Goal: Information Seeking & Learning: Learn about a topic

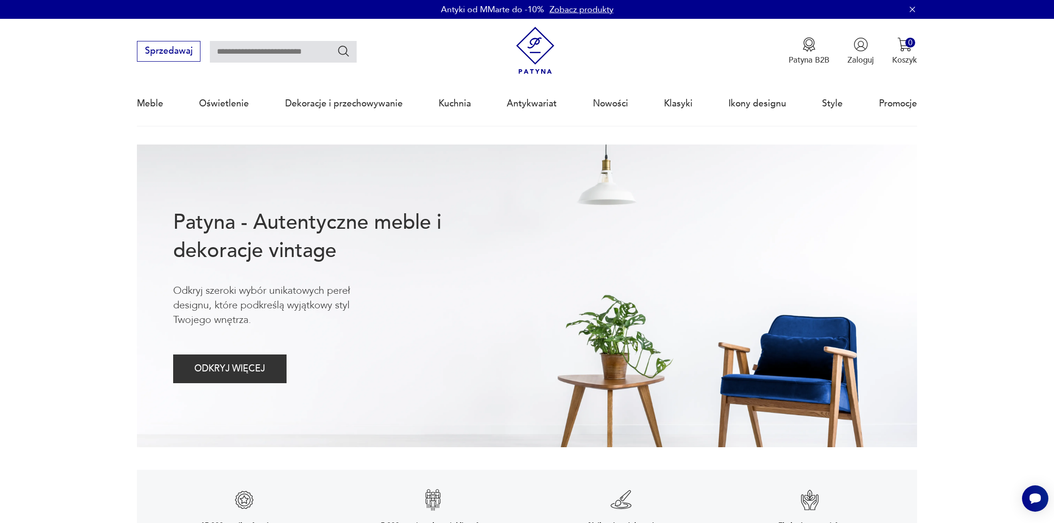
click at [230, 60] on input "text" at bounding box center [283, 52] width 147 height 22
type input "**********"
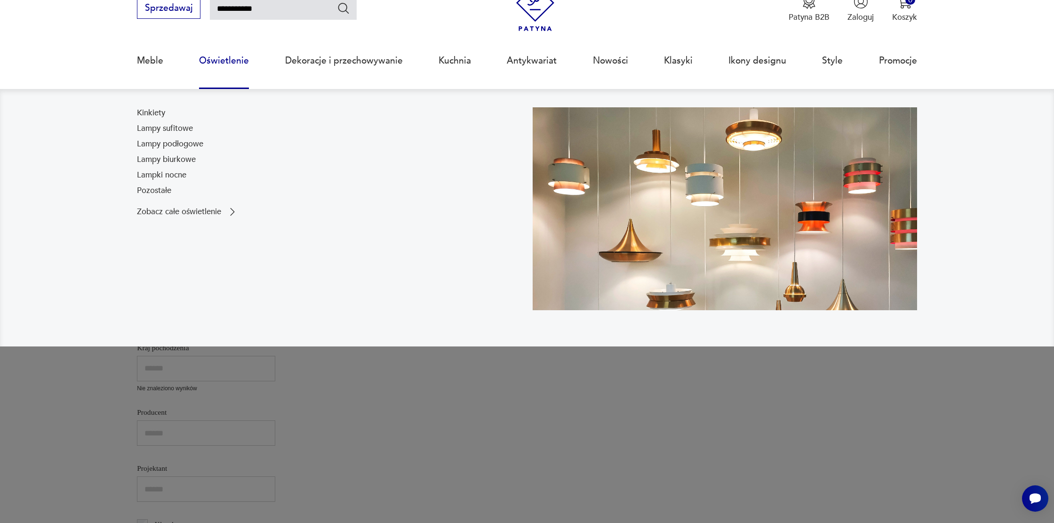
scroll to position [60, 0]
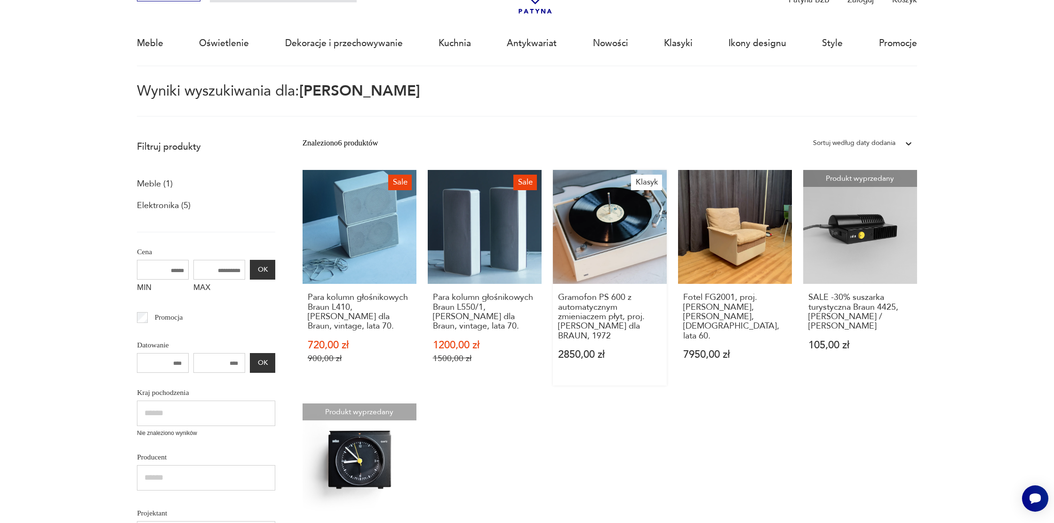
click at [600, 210] on link "Klasyk Gramofon PS 600 z automatycznym zmieniaczem płyt, proj. [PERSON_NAME] dl…" at bounding box center [610, 278] width 114 height 216
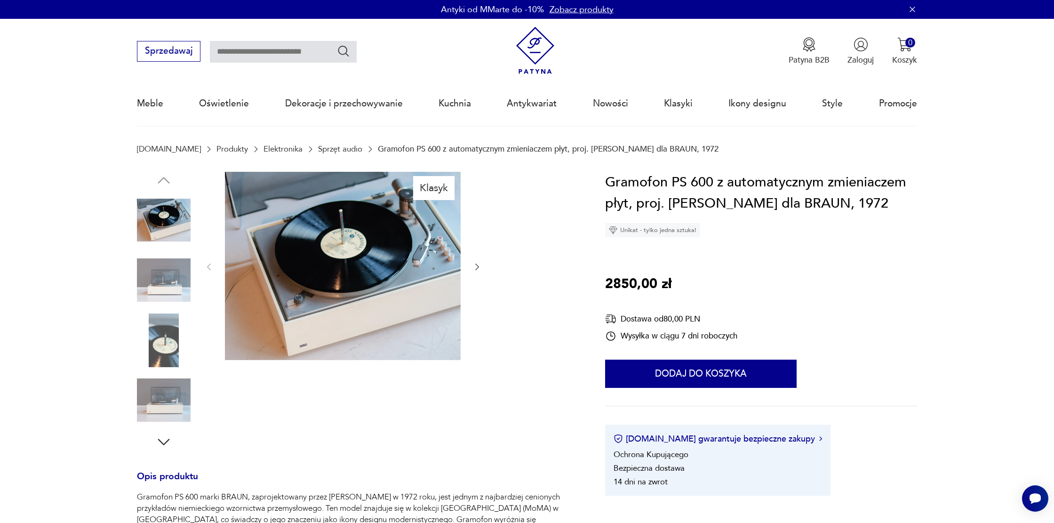
click at [479, 267] on icon "button" at bounding box center [477, 266] width 9 height 9
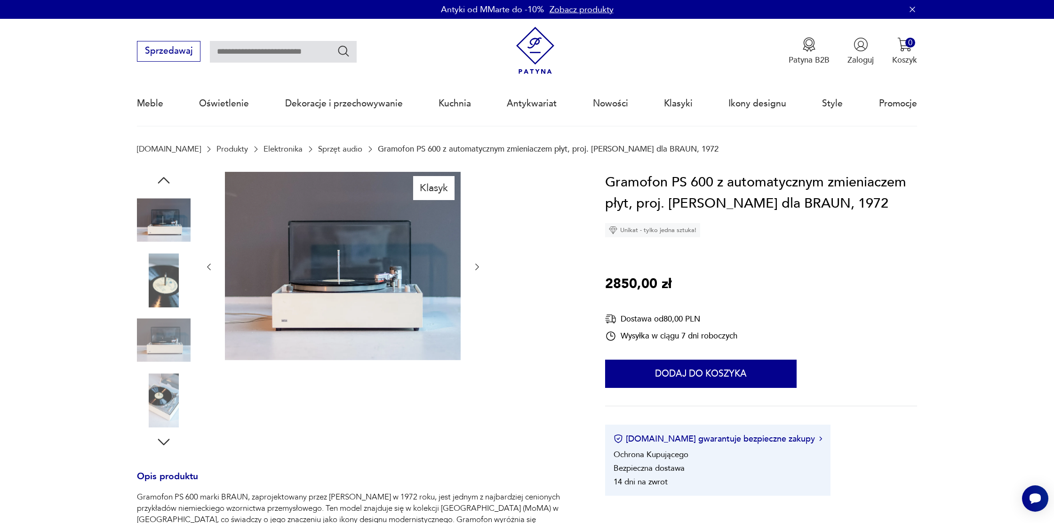
click at [479, 267] on icon "button" at bounding box center [477, 266] width 9 height 9
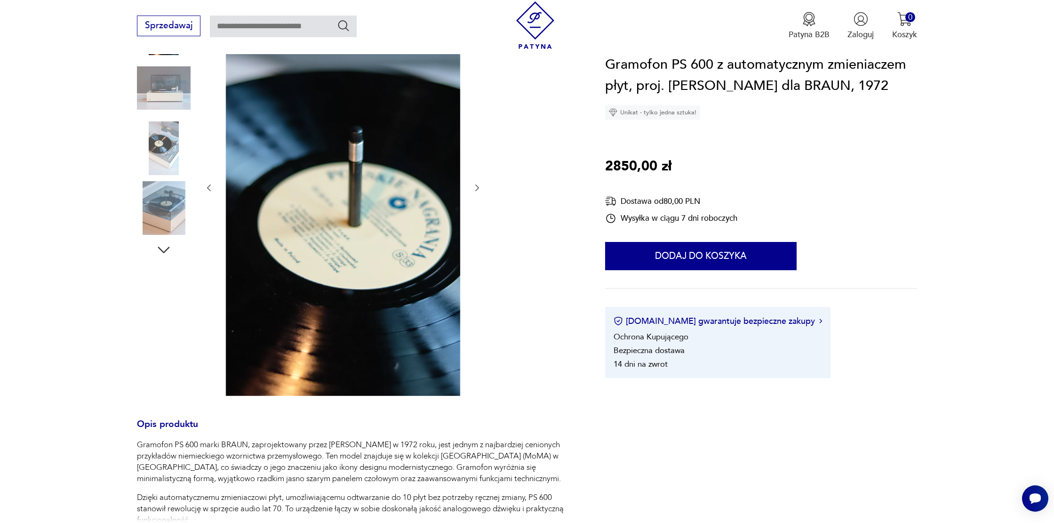
scroll to position [415, 0]
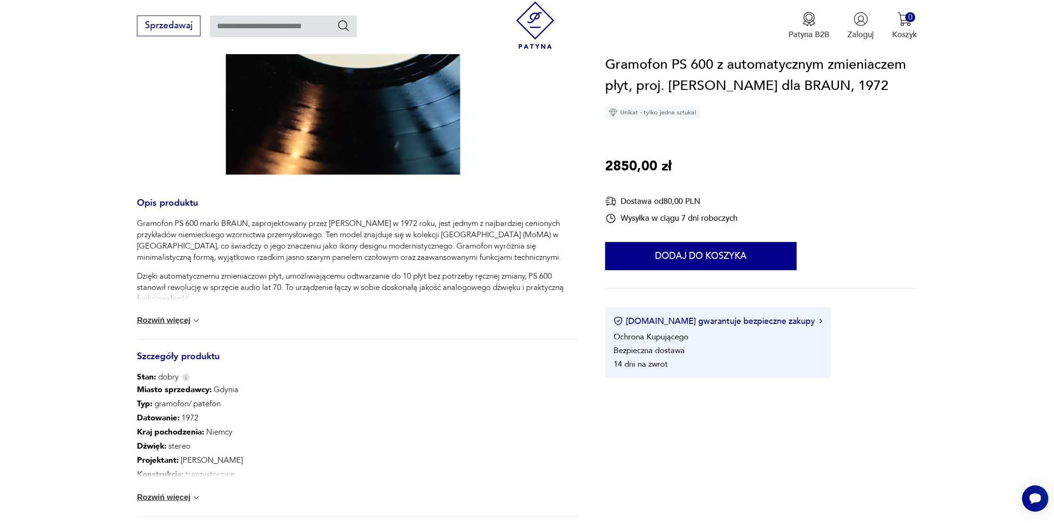
click at [162, 320] on button "Rozwiń więcej" at bounding box center [169, 320] width 64 height 9
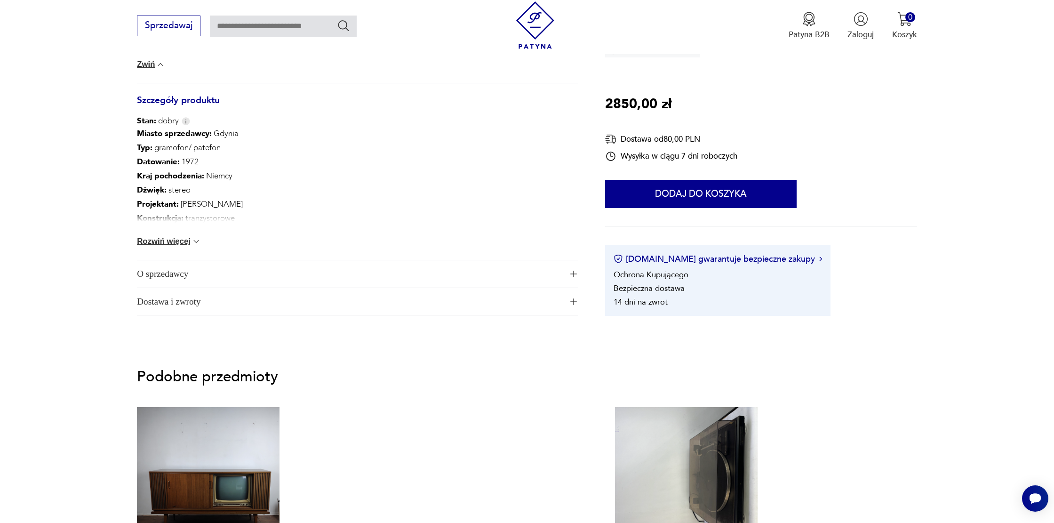
scroll to position [940, 0]
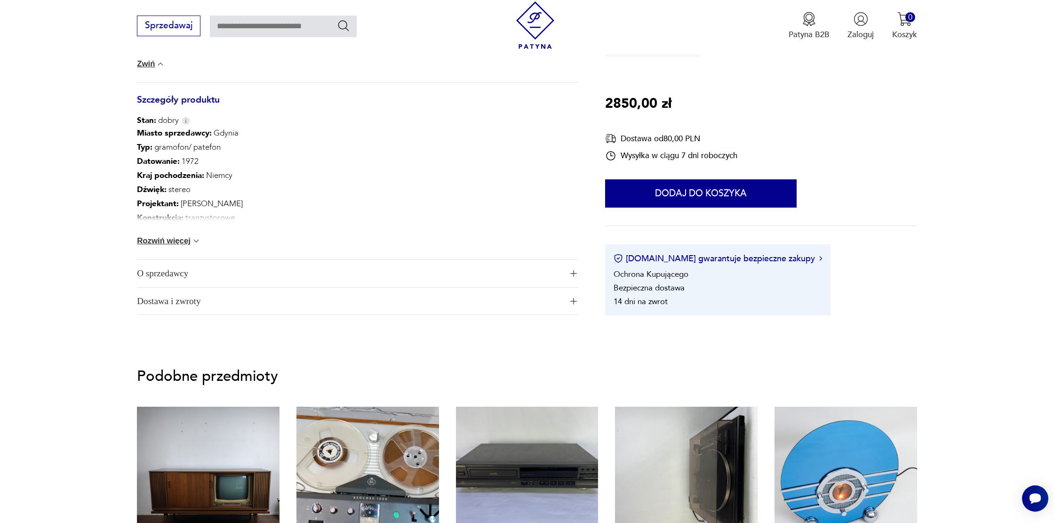
click at [162, 244] on button "Rozwiń więcej" at bounding box center [169, 240] width 64 height 9
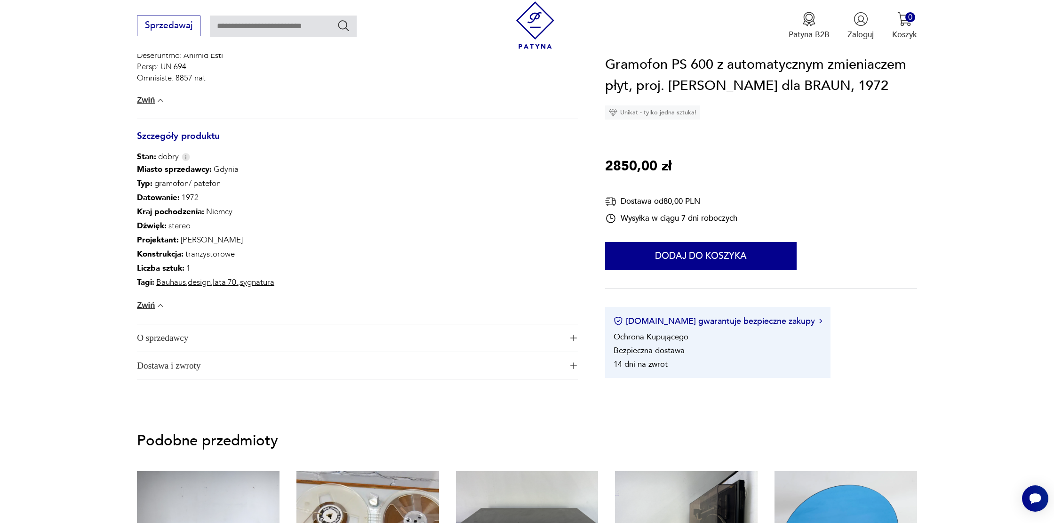
scroll to position [912, 0]
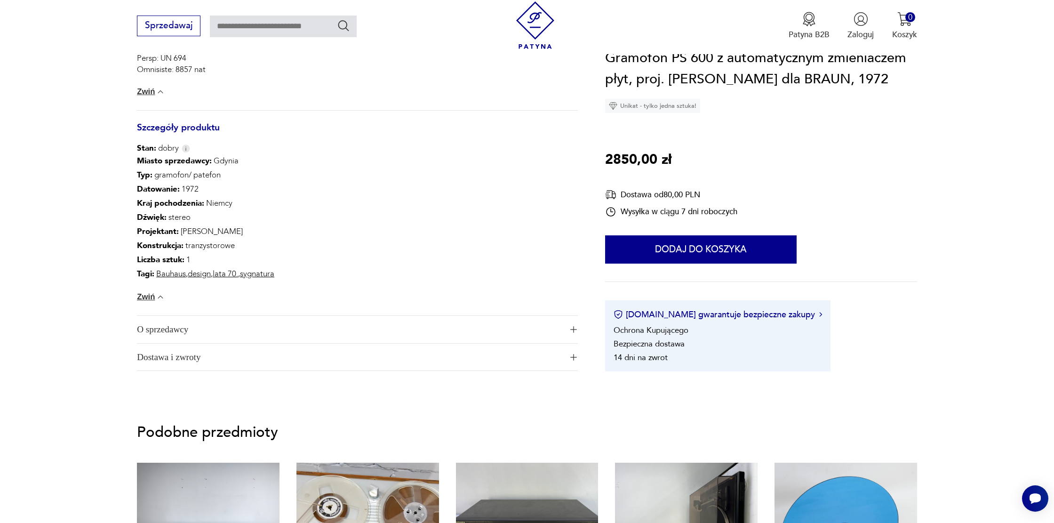
click at [138, 335] on span "O sprzedawcy" at bounding box center [350, 329] width 426 height 27
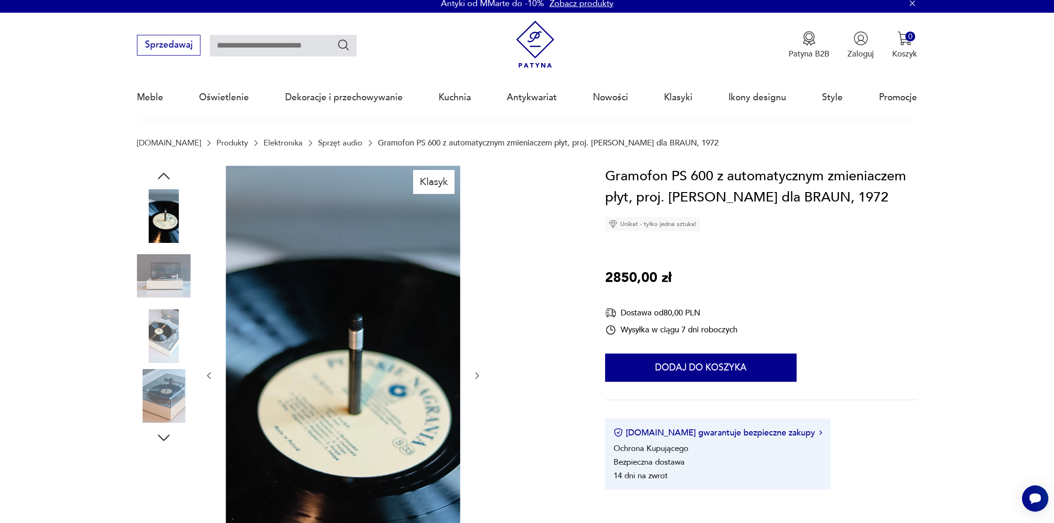
scroll to position [0, 0]
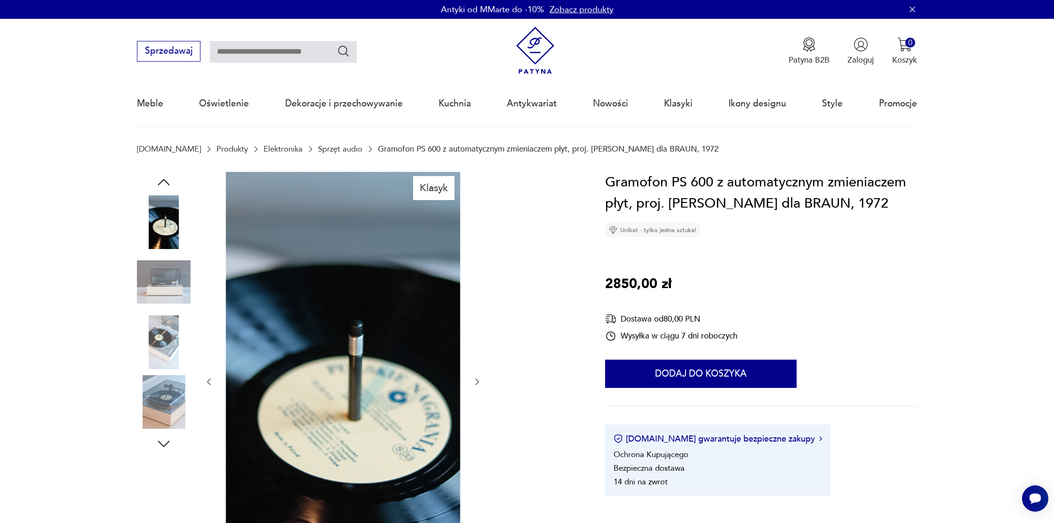
click at [477, 377] on button "button" at bounding box center [477, 381] width 9 height 11
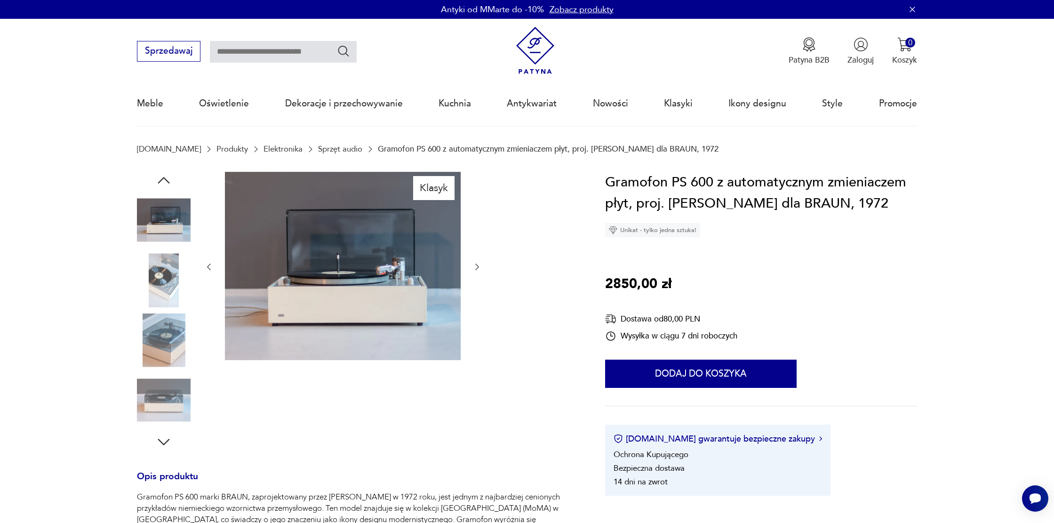
click at [476, 267] on icon "button" at bounding box center [477, 266] width 9 height 9
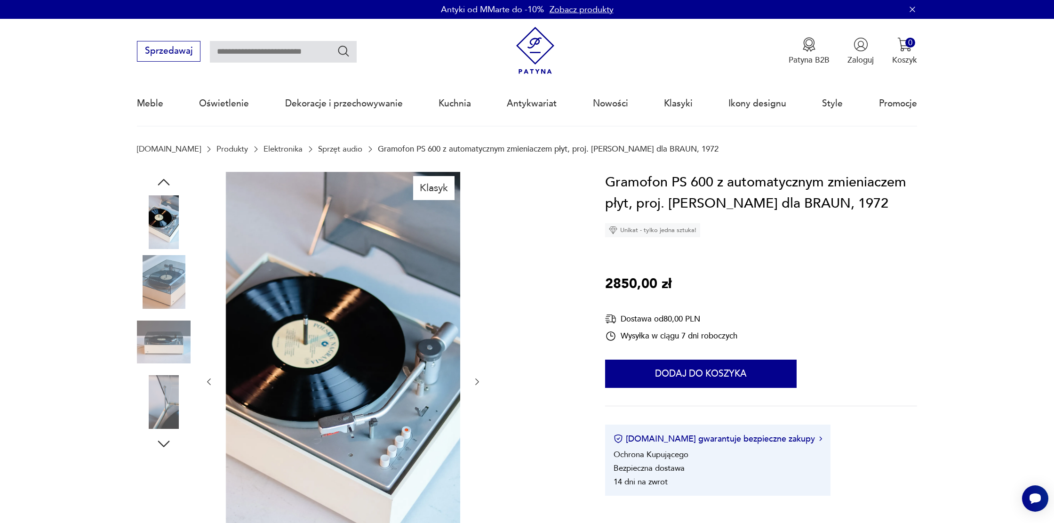
click at [478, 384] on icon "button" at bounding box center [477, 381] width 9 height 9
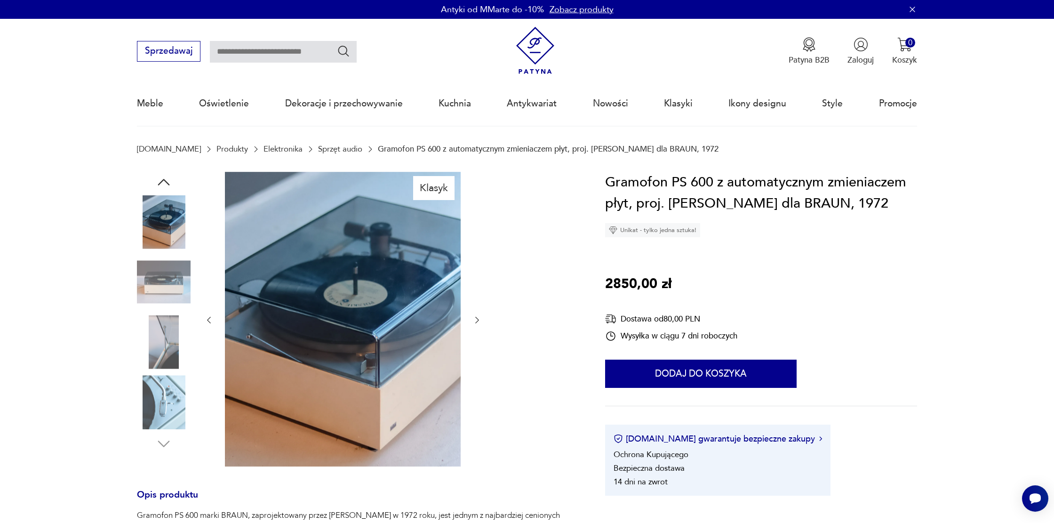
click at [477, 321] on icon "button" at bounding box center [477, 320] width 4 height 7
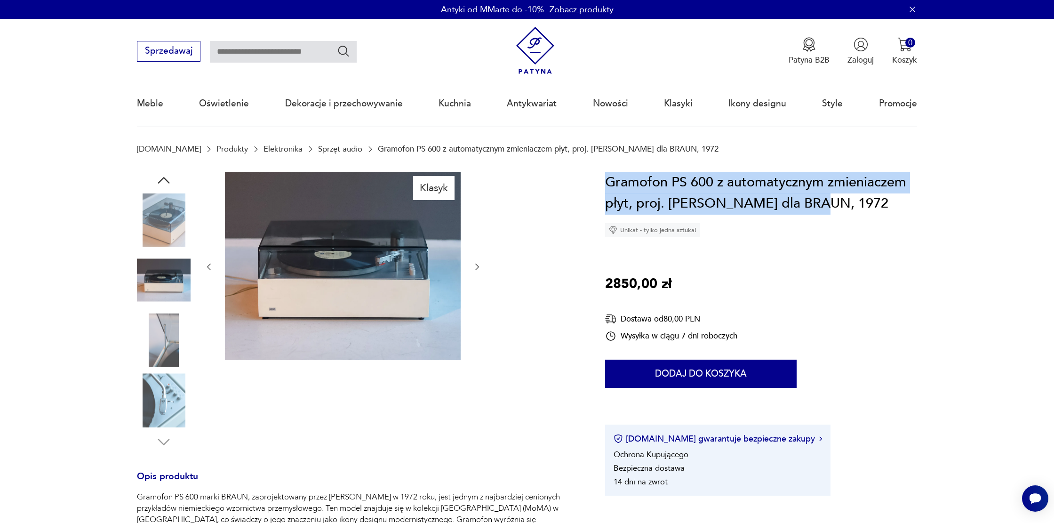
drag, startPoint x: 605, startPoint y: 185, endPoint x: 817, endPoint y: 194, distance: 211.6
click at [817, 194] on h1 "Gramofon PS 600 z automatycznym zmieniaczem płyt, proj. [PERSON_NAME] dla BRAUN…" at bounding box center [761, 193] width 312 height 43
type input "**********"
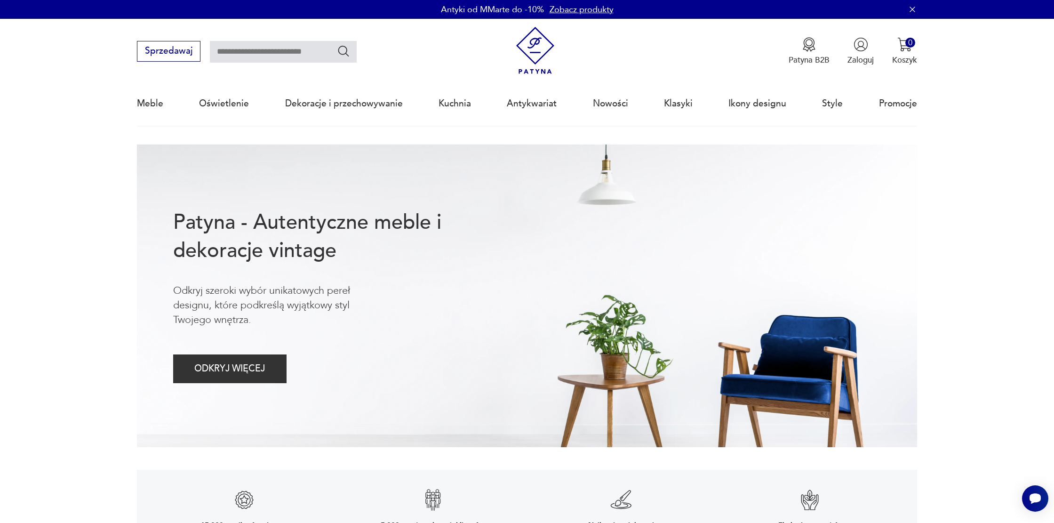
click at [308, 49] on input "text" at bounding box center [283, 52] width 147 height 22
type input "**********"
drag, startPoint x: 349, startPoint y: 49, endPoint x: 272, endPoint y: 74, distance: 81.1
click at [349, 49] on icon "Szukaj" at bounding box center [344, 51] width 14 height 14
type input "**********"
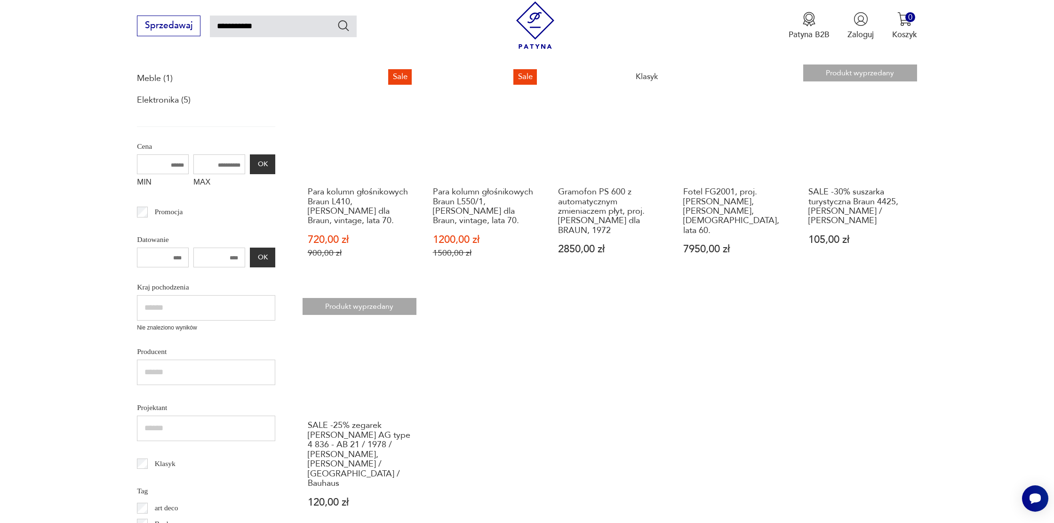
scroll to position [168, 0]
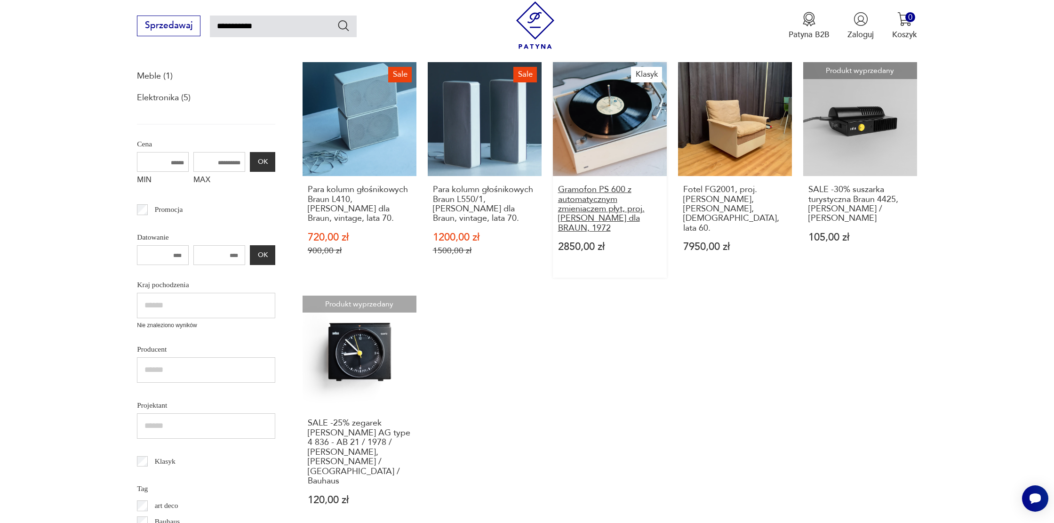
click at [625, 200] on h3 "Gramofon PS 600 z automatycznym zmieniaczem płyt, proj. [PERSON_NAME] dla BRAUN…" at bounding box center [610, 209] width 104 height 48
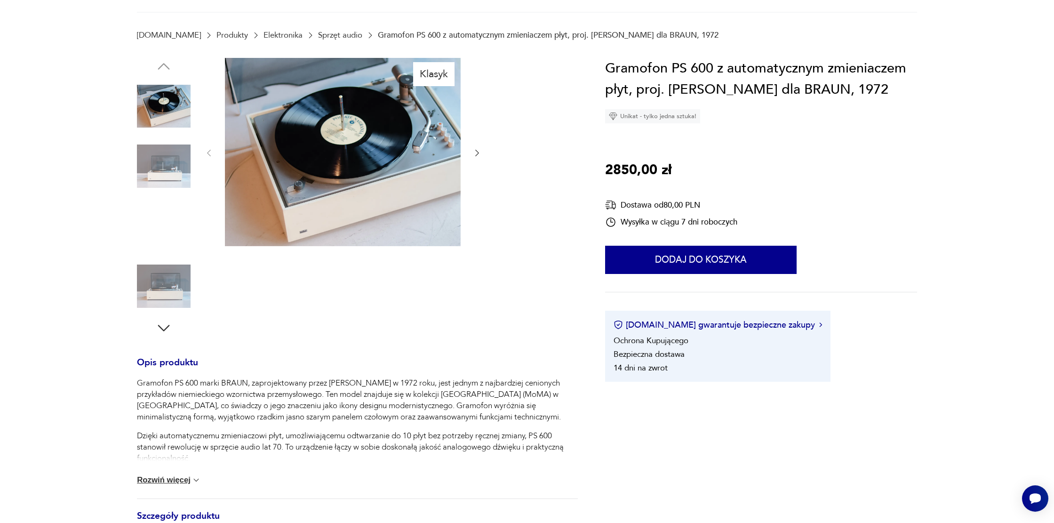
scroll to position [126, 0]
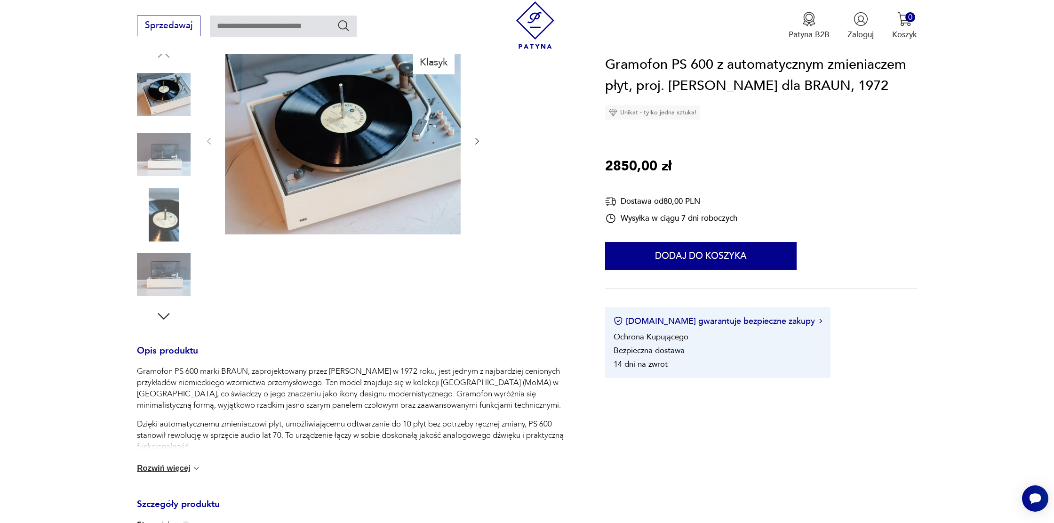
type input "**********"
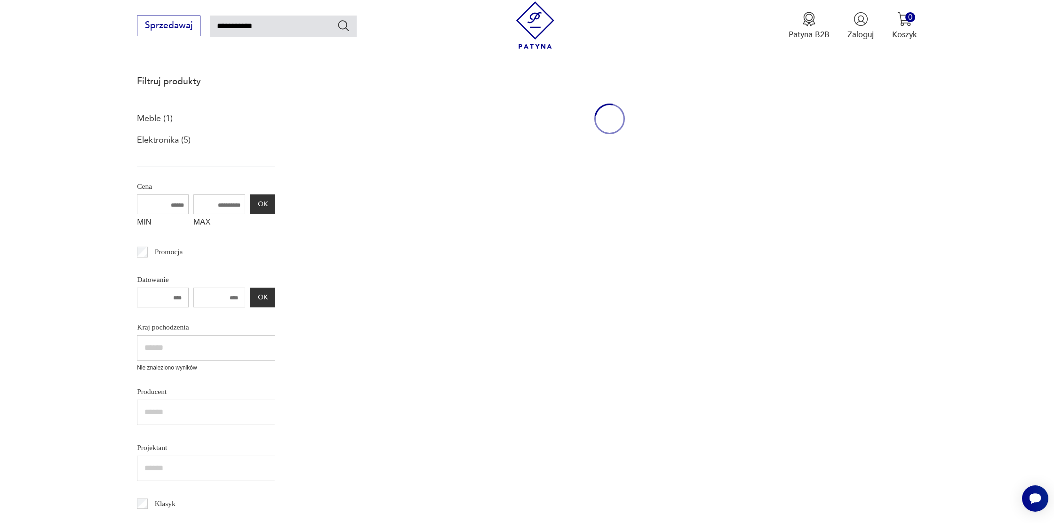
scroll to position [168, 0]
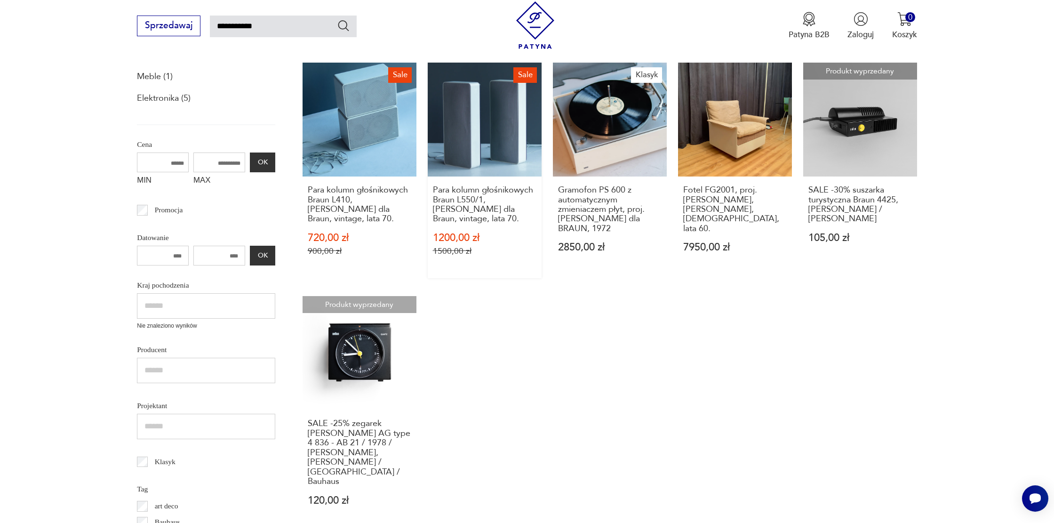
click at [500, 136] on link "Sale Para kolumn głośnikowych Braun L550/1, [PERSON_NAME] dla Braun, vintage, l…" at bounding box center [485, 171] width 114 height 216
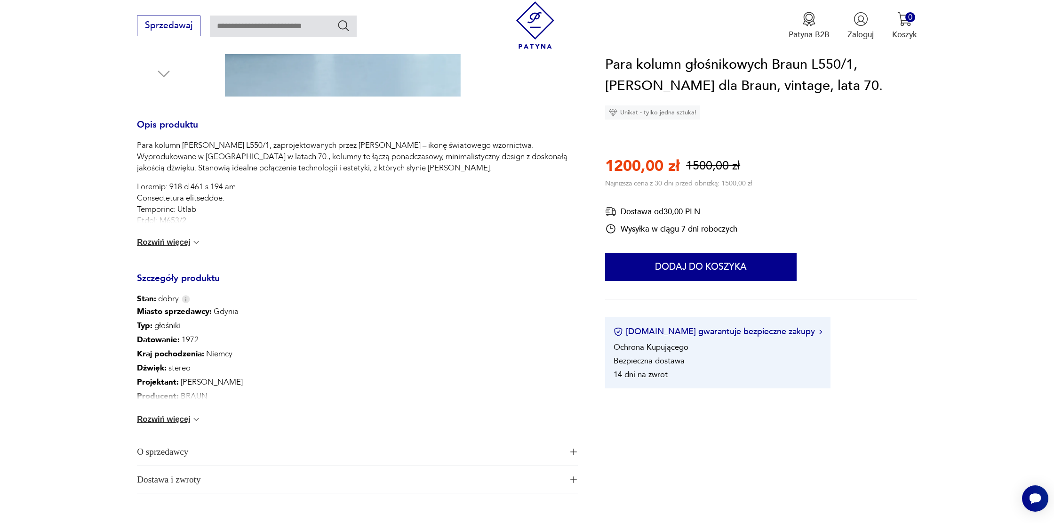
scroll to position [417, 0]
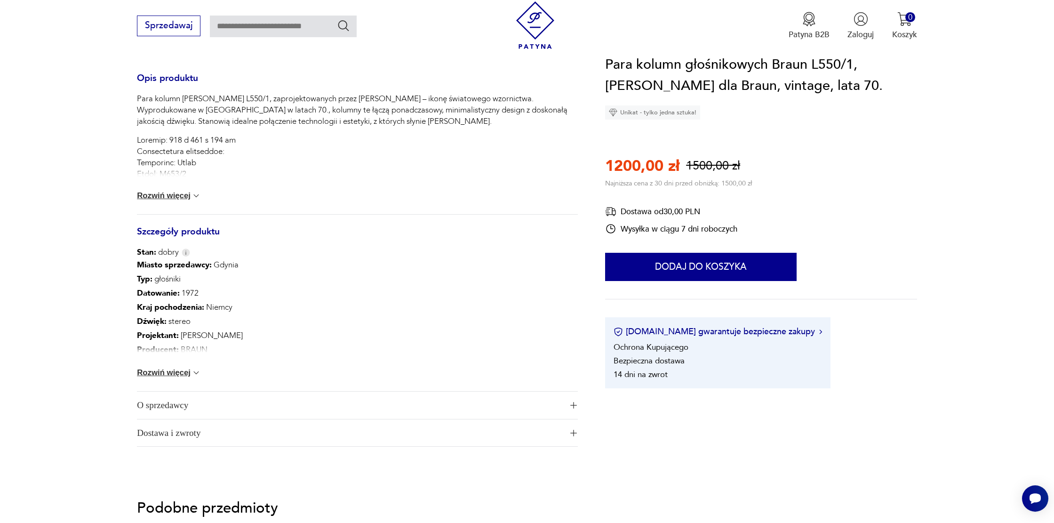
click at [151, 374] on button "Rozwiń więcej" at bounding box center [169, 372] width 64 height 9
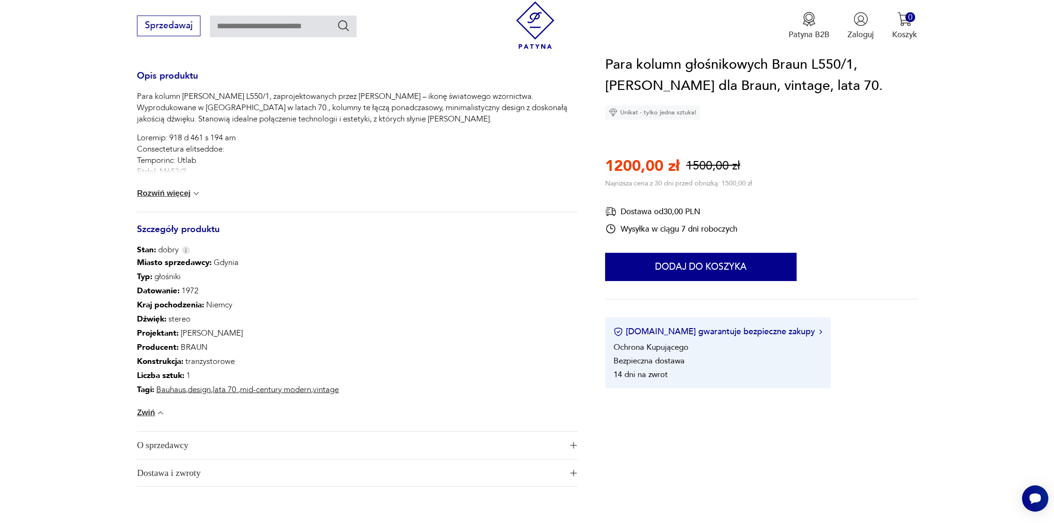
scroll to position [420, 0]
click at [159, 196] on button "Rozwiń więcej" at bounding box center [169, 191] width 64 height 9
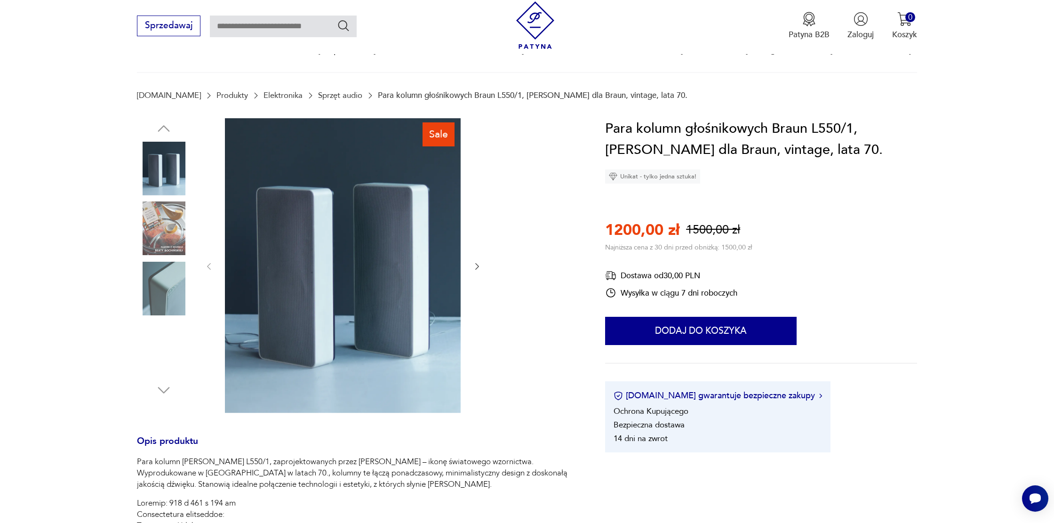
scroll to position [0, 0]
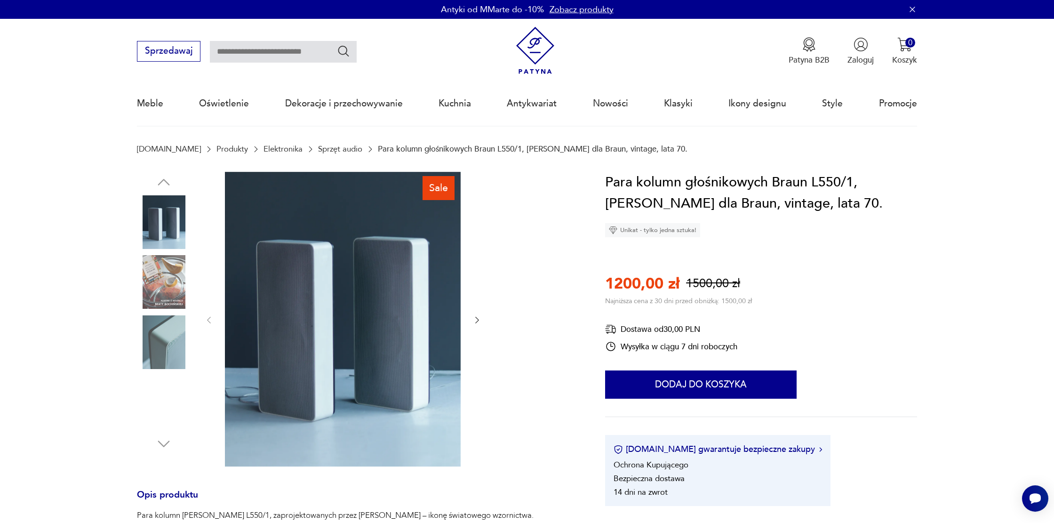
click at [477, 319] on icon "button" at bounding box center [477, 319] width 9 height 9
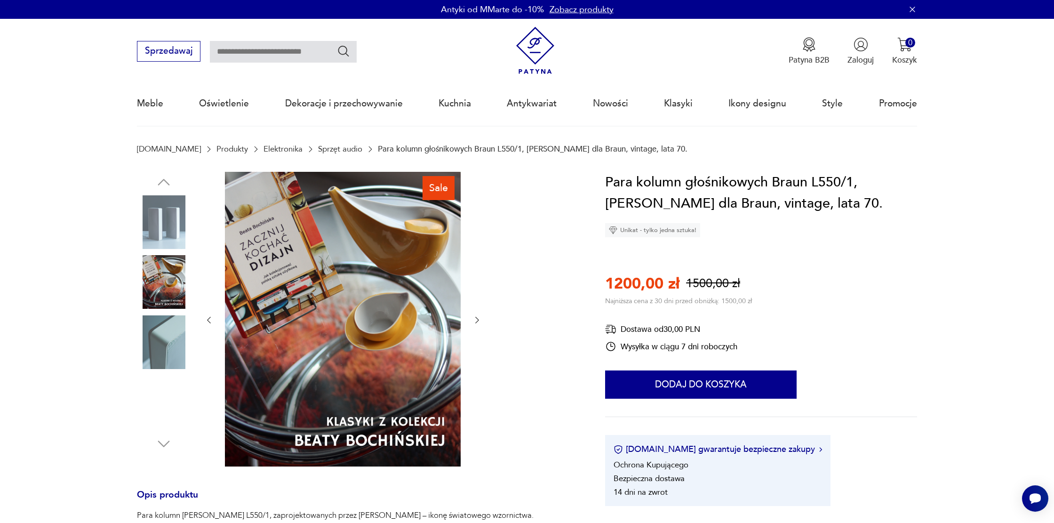
click at [477, 319] on icon "button" at bounding box center [477, 319] width 9 height 9
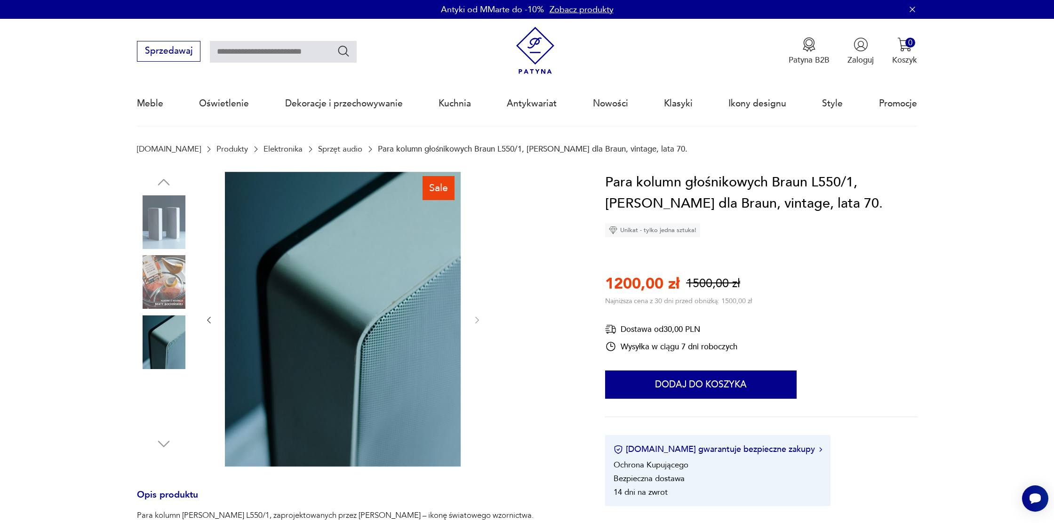
type input "**********"
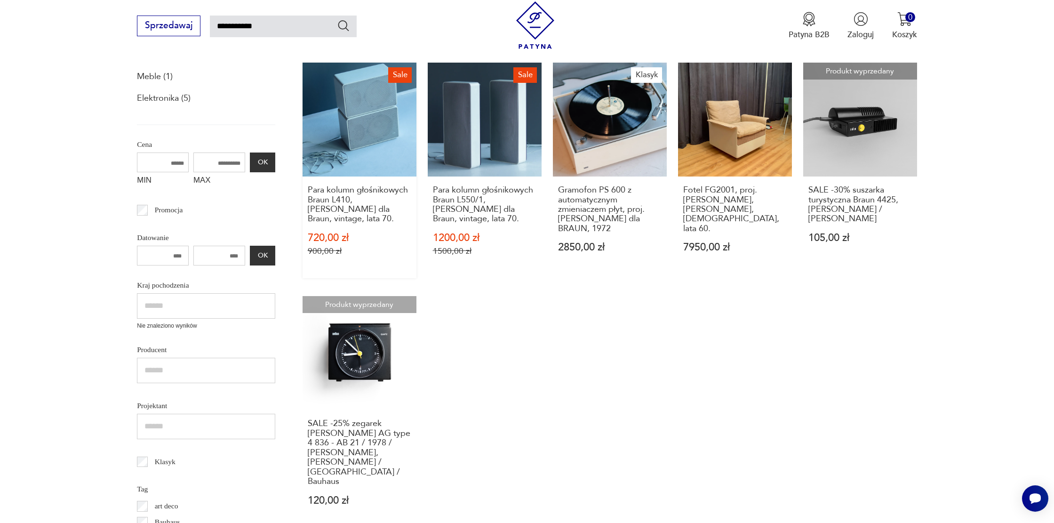
click at [372, 136] on link "Sale Para kolumn głośnikowych Braun L410, [PERSON_NAME] dla Braun, vintage, lat…" at bounding box center [360, 171] width 114 height 216
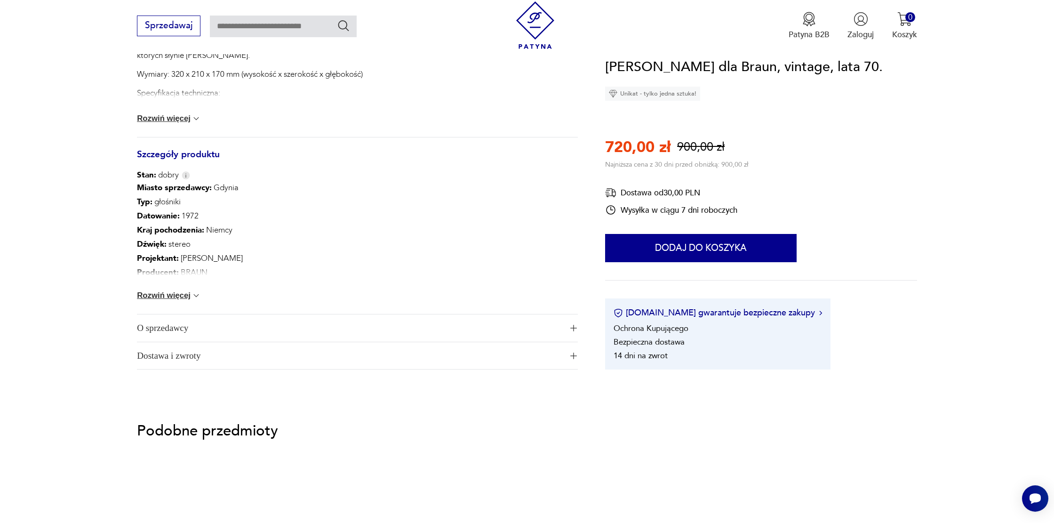
scroll to position [551, 0]
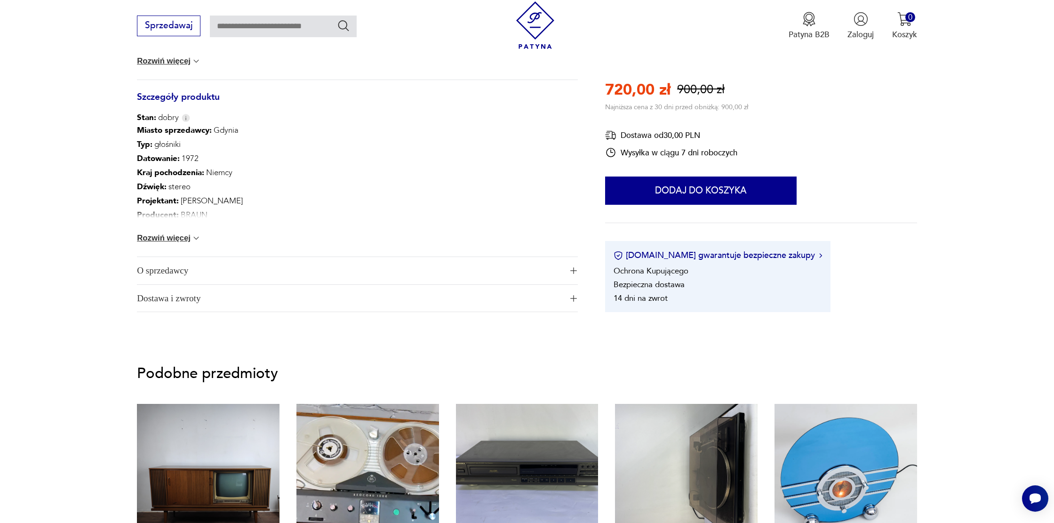
click at [182, 240] on button "Rozwiń więcej" at bounding box center [169, 237] width 64 height 9
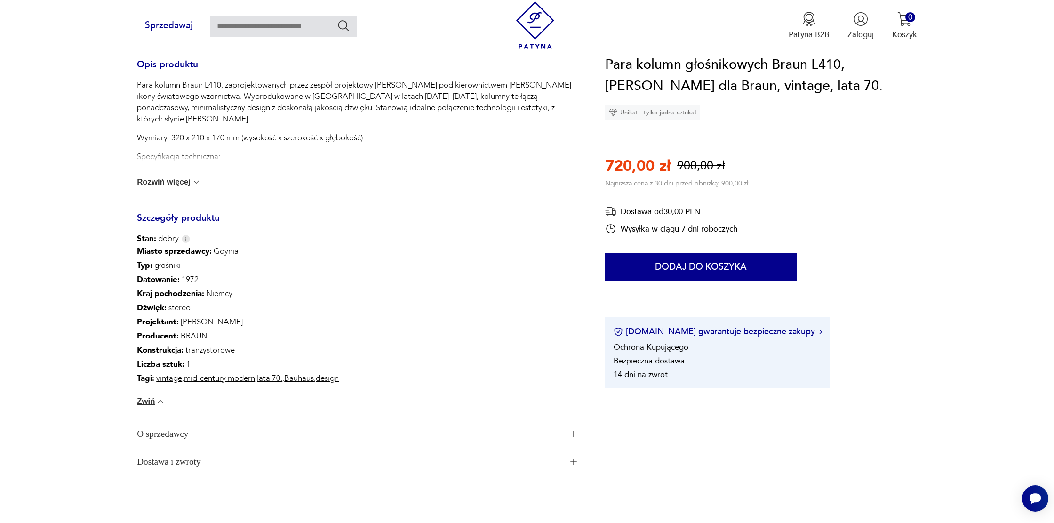
scroll to position [424, 0]
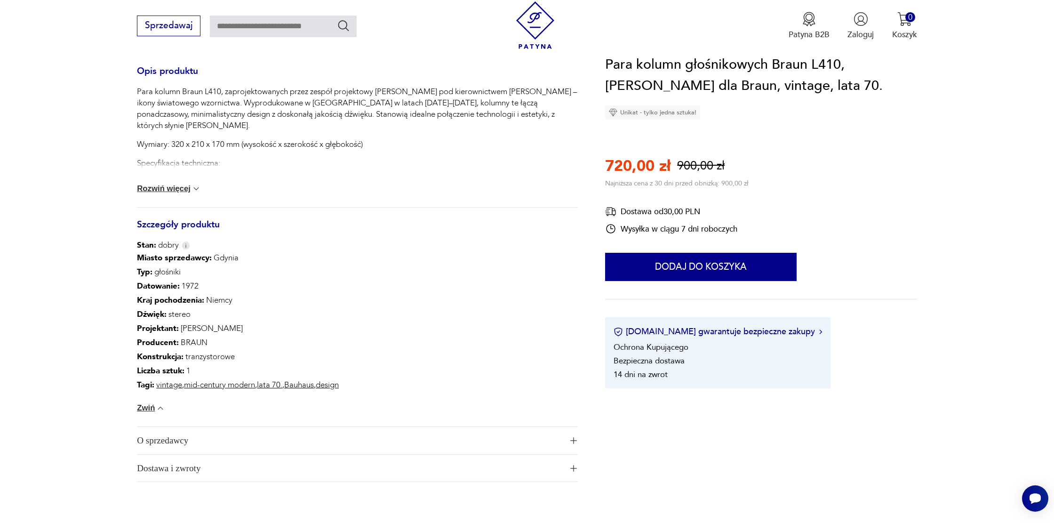
click at [177, 189] on button "Rozwiń więcej" at bounding box center [169, 188] width 64 height 9
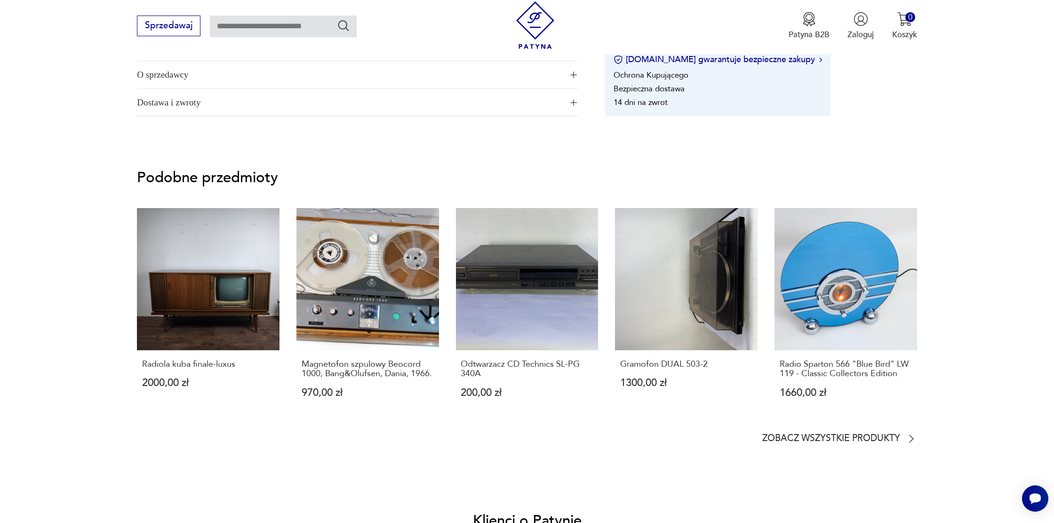
scroll to position [1059, 0]
click at [256, 77] on span "O sprzedawcy" at bounding box center [350, 74] width 426 height 27
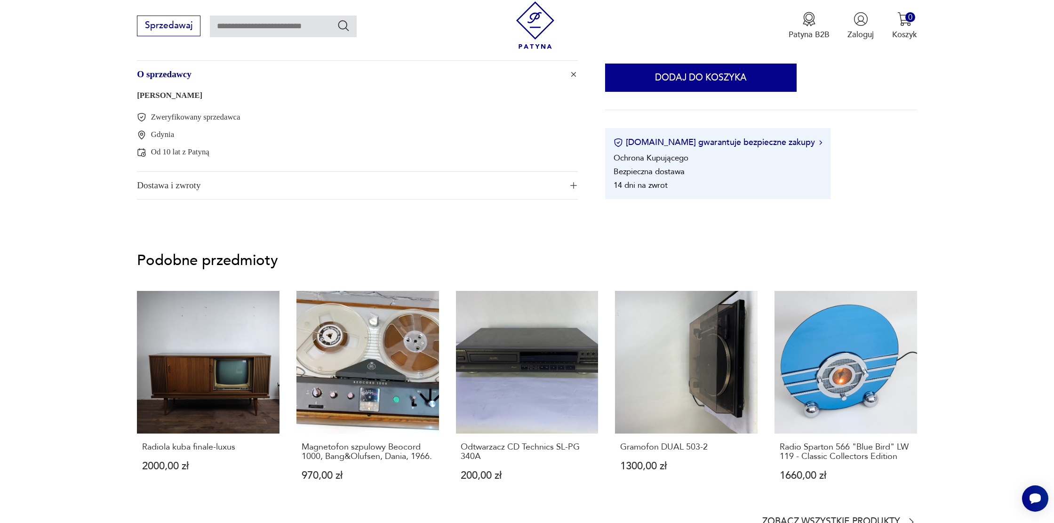
click at [178, 97] on link "[PERSON_NAME]" at bounding box center [169, 95] width 65 height 9
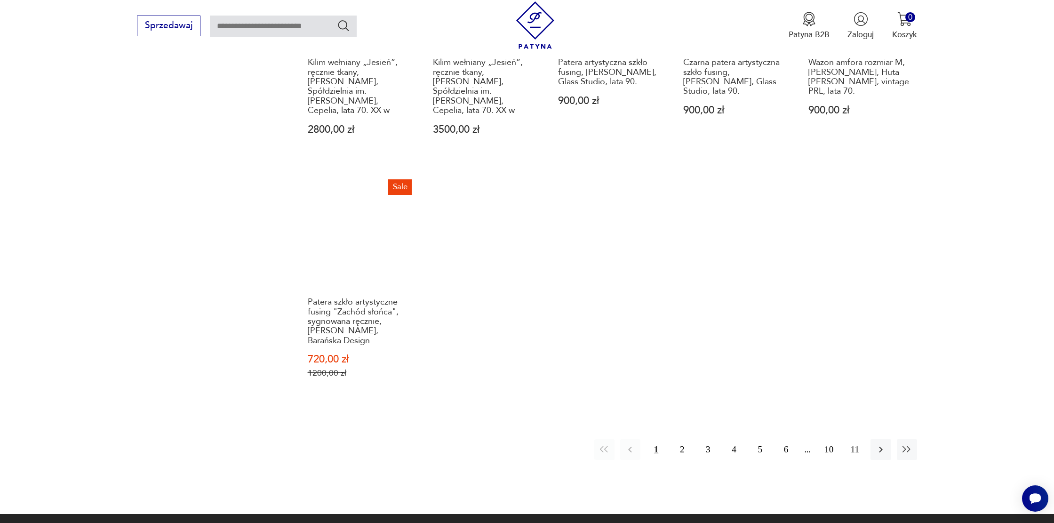
scroll to position [962, 0]
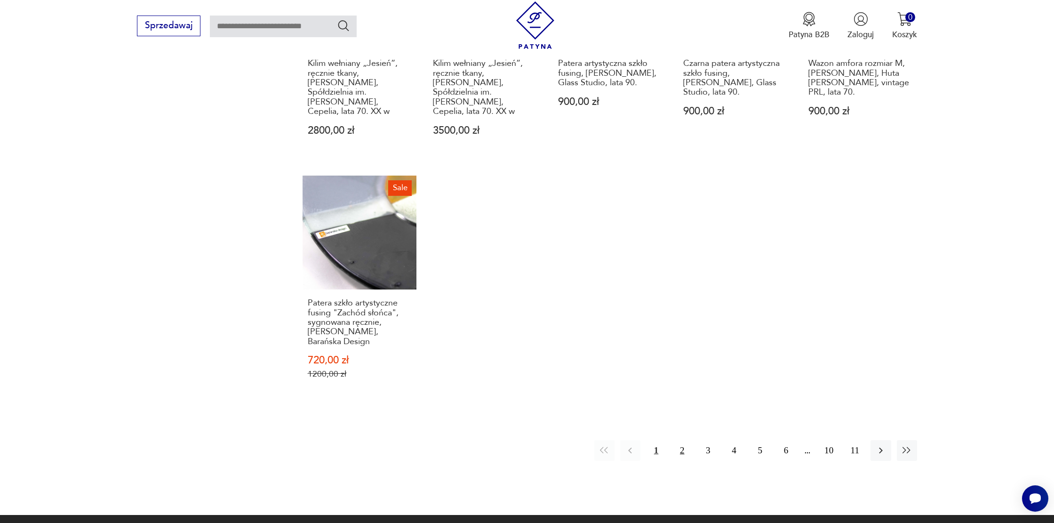
click at [684, 440] on button "2" at bounding box center [682, 450] width 20 height 20
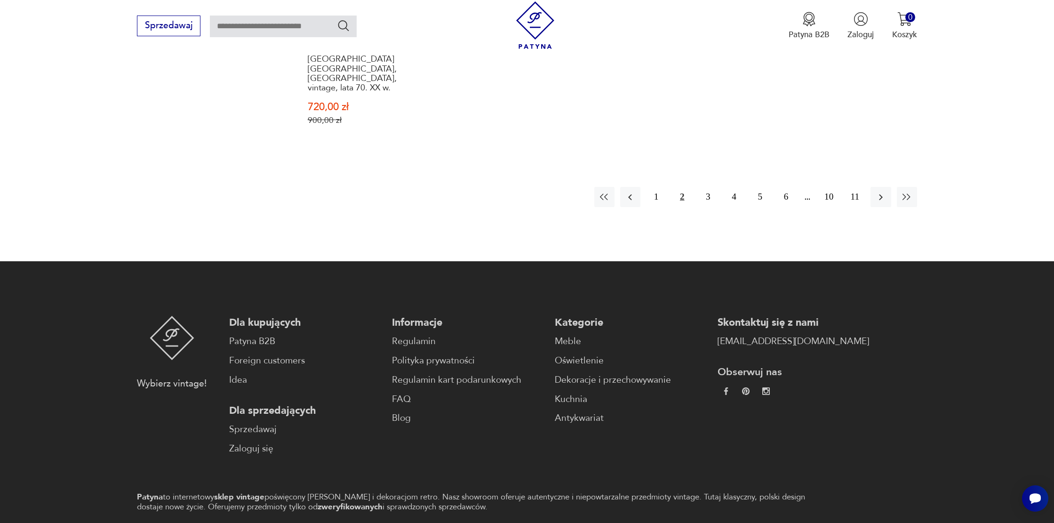
scroll to position [1239, 0]
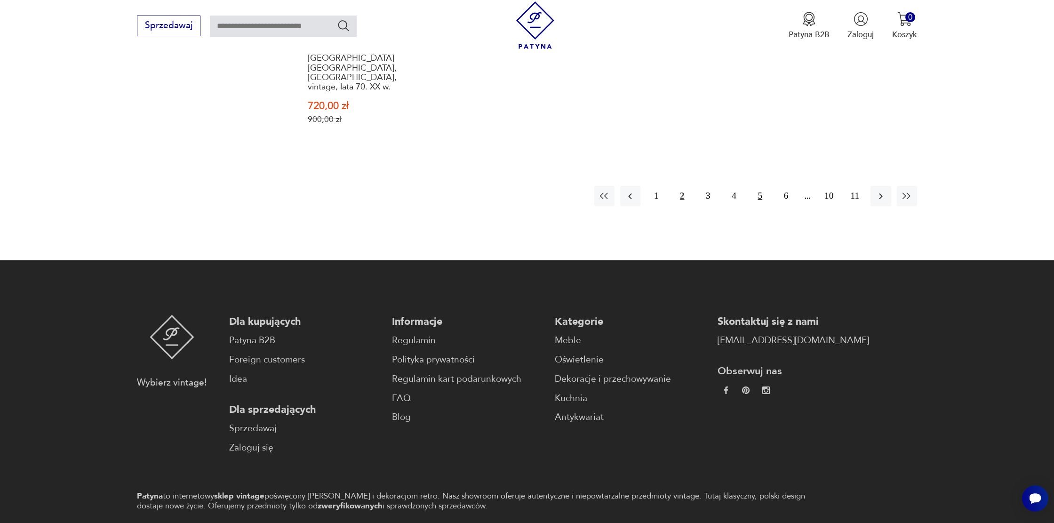
drag, startPoint x: 709, startPoint y: 165, endPoint x: 757, endPoint y: 172, distance: 49.1
click at [709, 186] on button "3" at bounding box center [708, 196] width 20 height 20
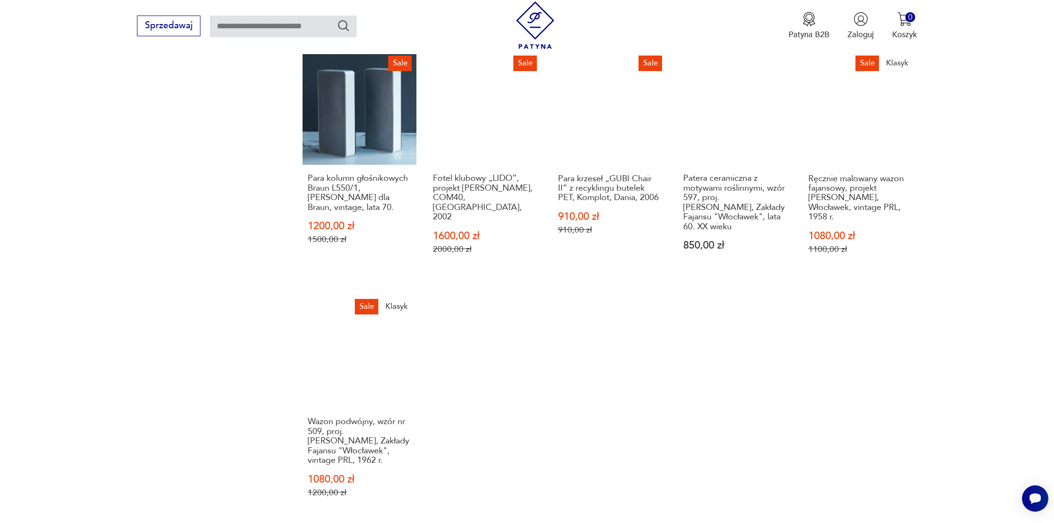
scroll to position [931, 0]
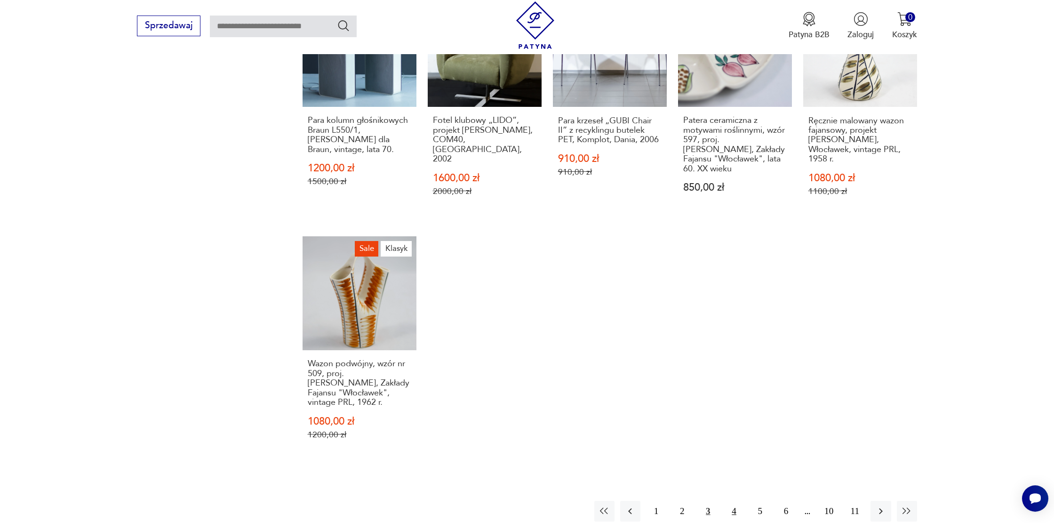
click at [742, 501] on button "4" at bounding box center [734, 511] width 20 height 20
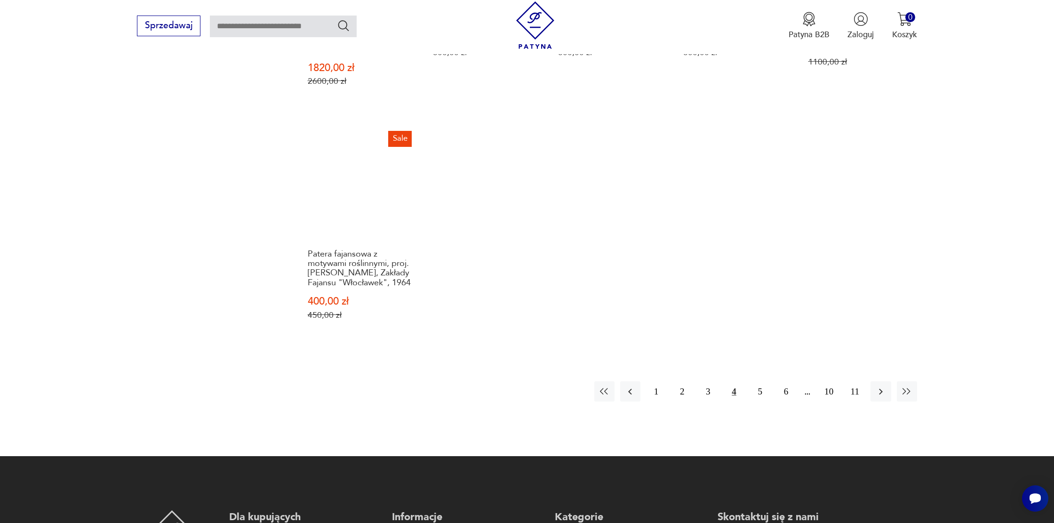
scroll to position [1071, 0]
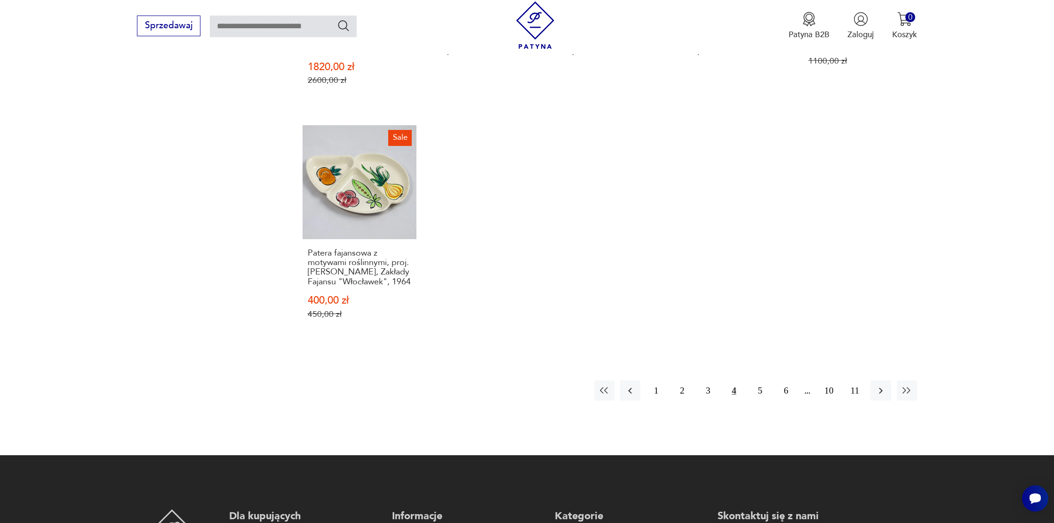
drag, startPoint x: 756, startPoint y: 377, endPoint x: 790, endPoint y: 364, distance: 36.2
click at [756, 380] on button "5" at bounding box center [760, 390] width 20 height 20
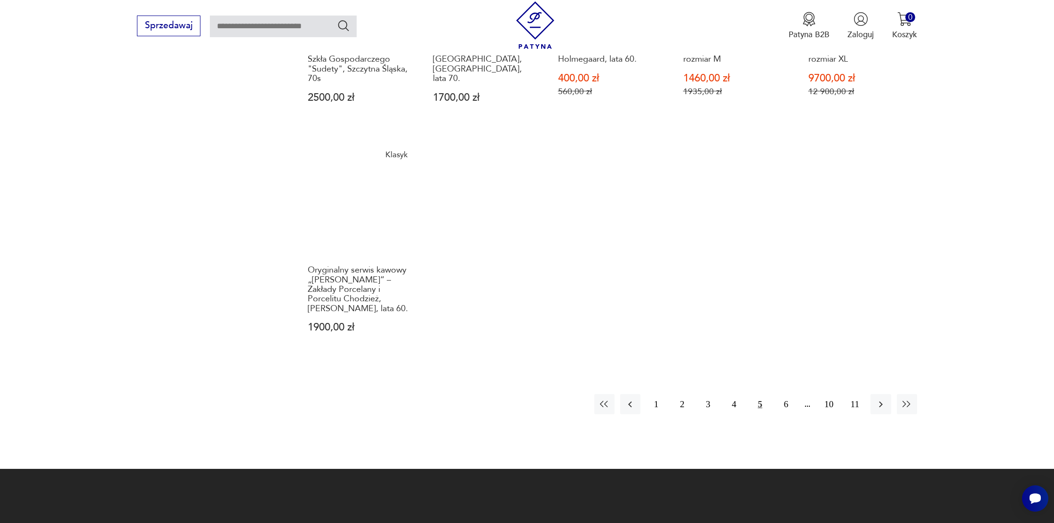
scroll to position [1080, 0]
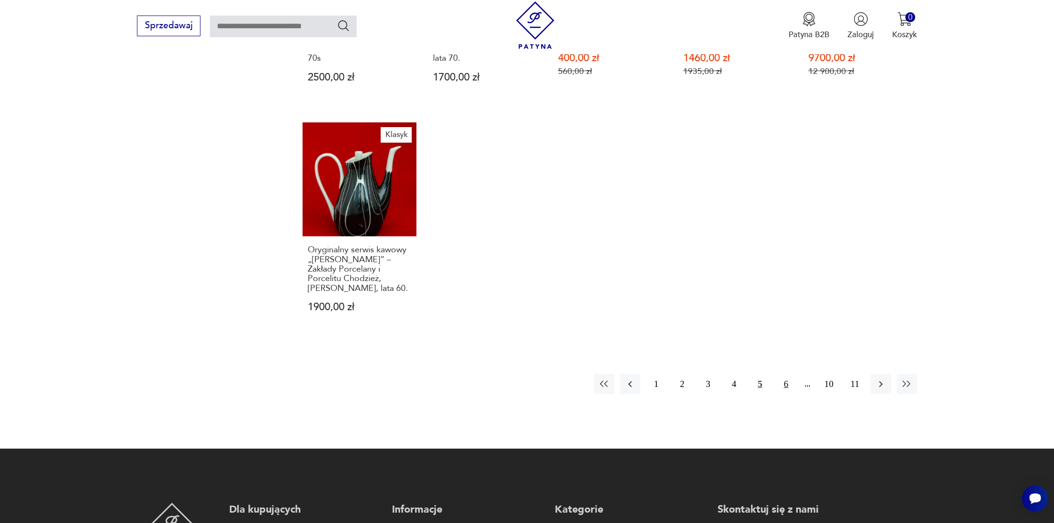
click at [791, 374] on button "6" at bounding box center [786, 384] width 20 height 20
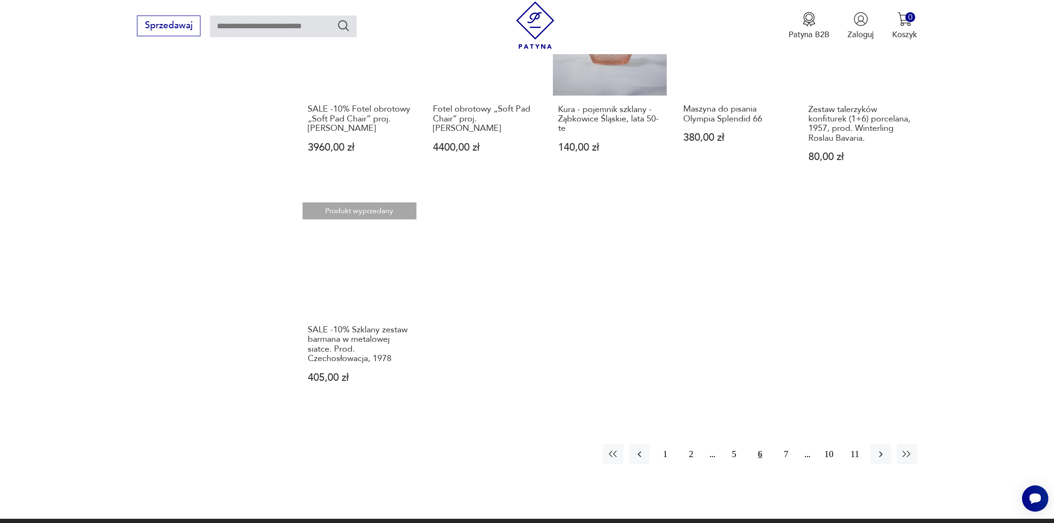
scroll to position [914, 0]
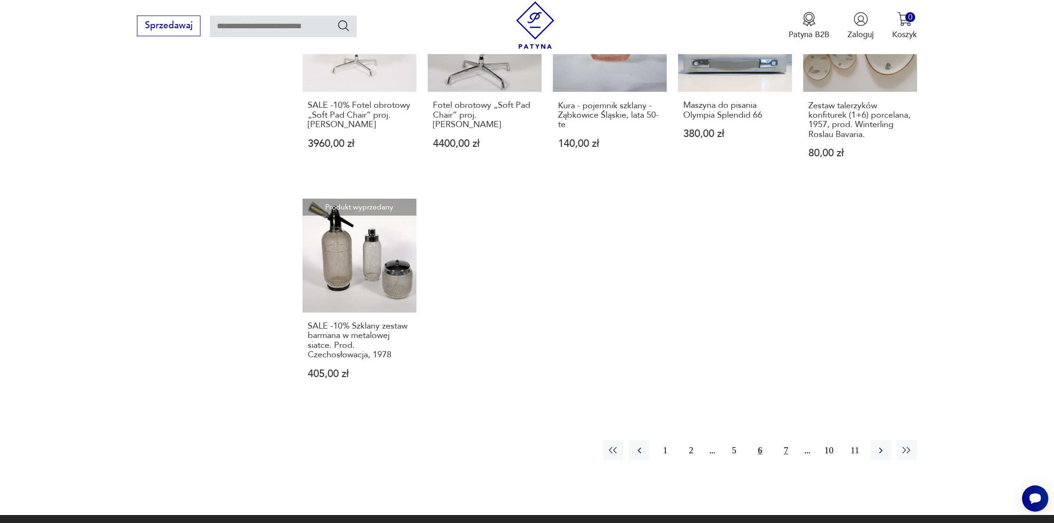
click at [778, 443] on button "7" at bounding box center [786, 450] width 20 height 20
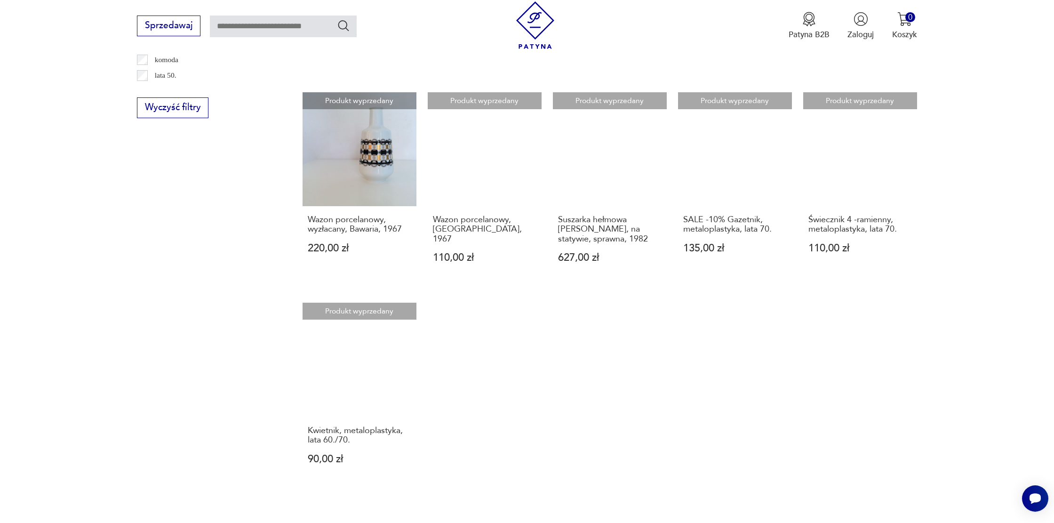
scroll to position [831, 0]
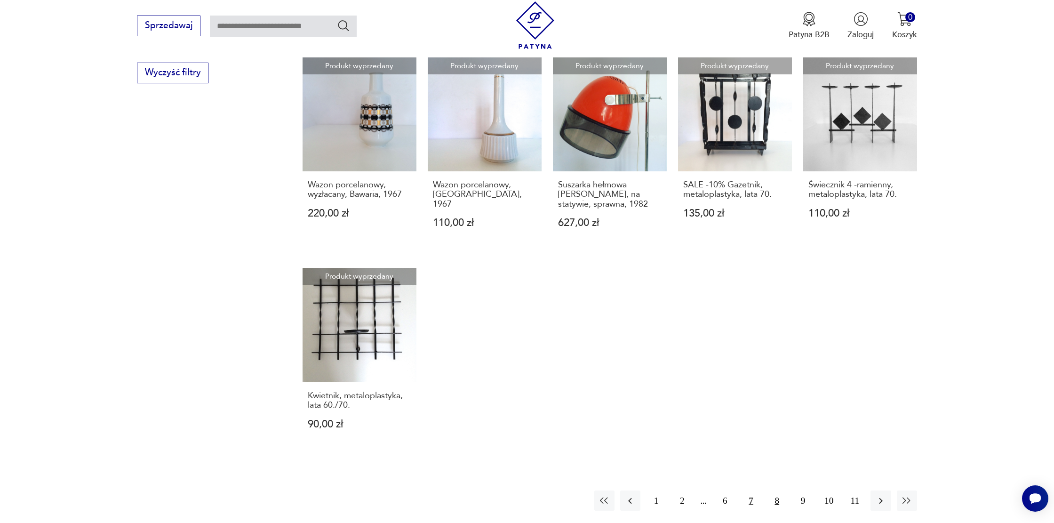
click at [780, 491] on button "8" at bounding box center [777, 501] width 20 height 20
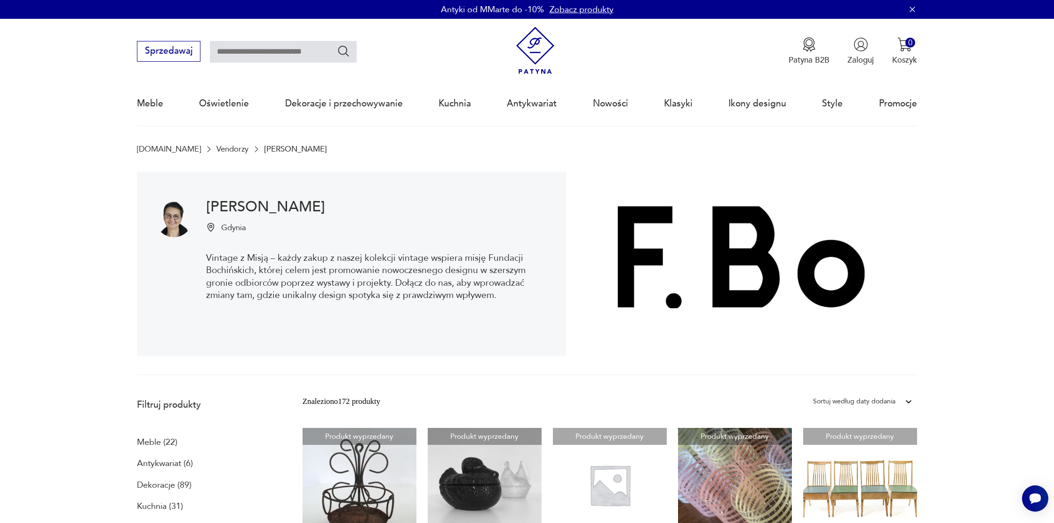
click at [298, 42] on input "text" at bounding box center [283, 52] width 147 height 22
type input "*****"
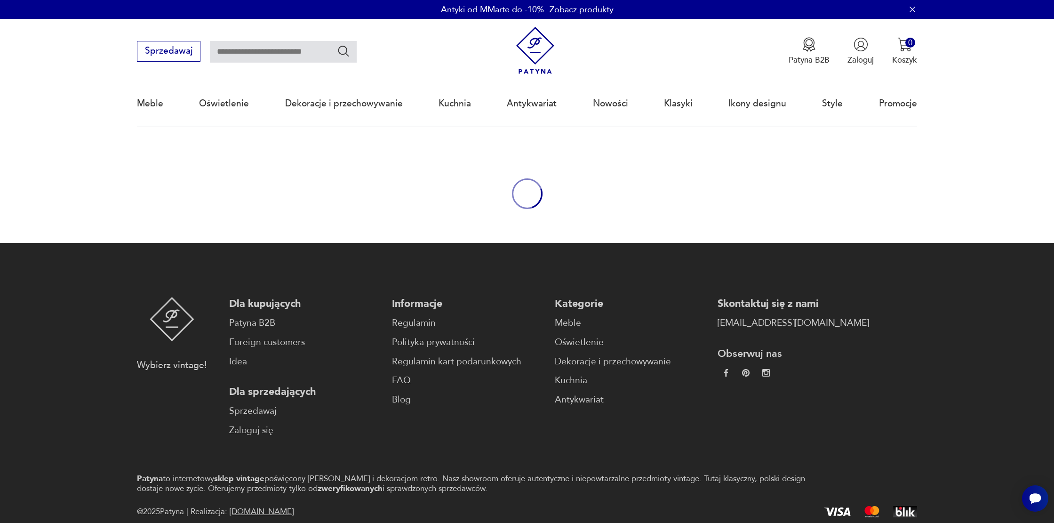
type input "*****"
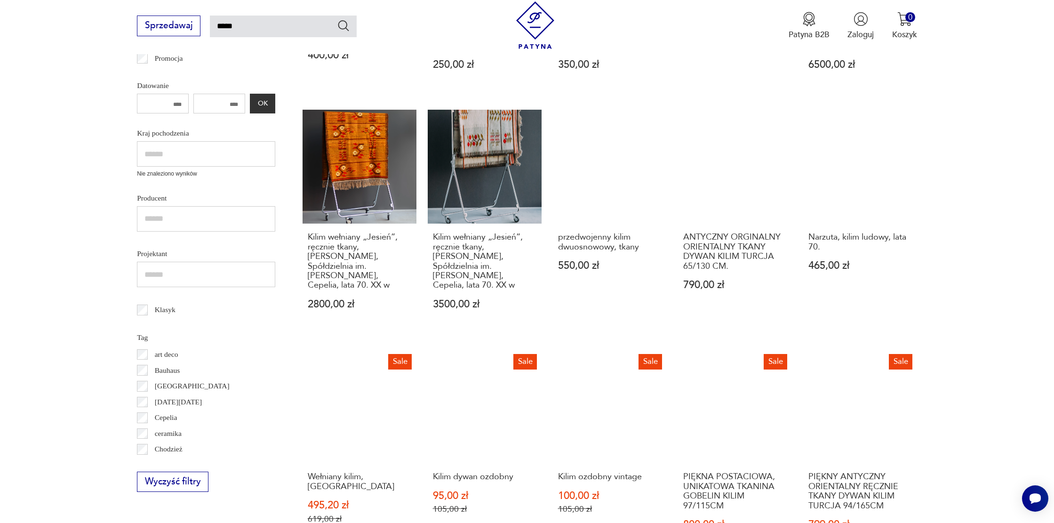
scroll to position [349, 0]
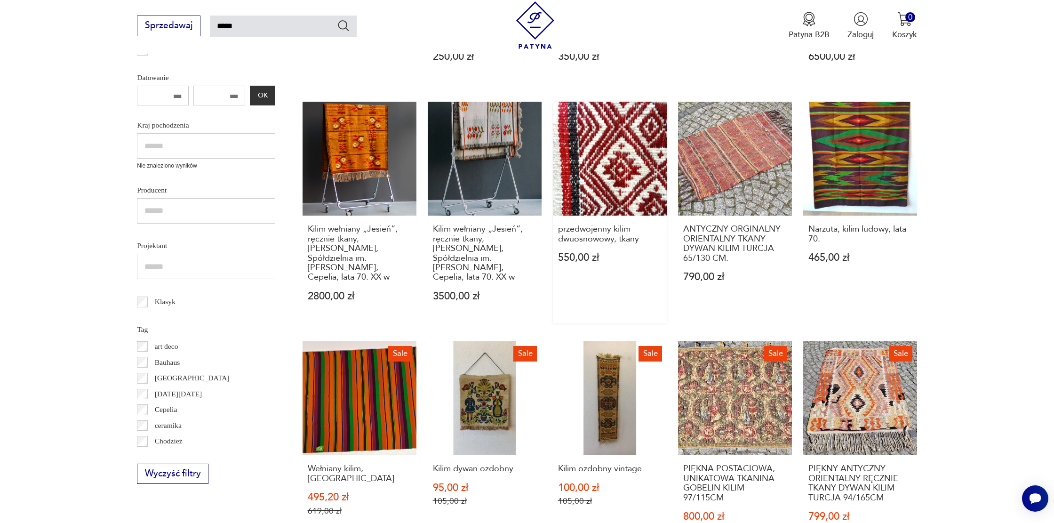
click at [601, 165] on link "przedwojenny kilim dwuosnowowy, tkany 550,00 zł" at bounding box center [610, 213] width 114 height 222
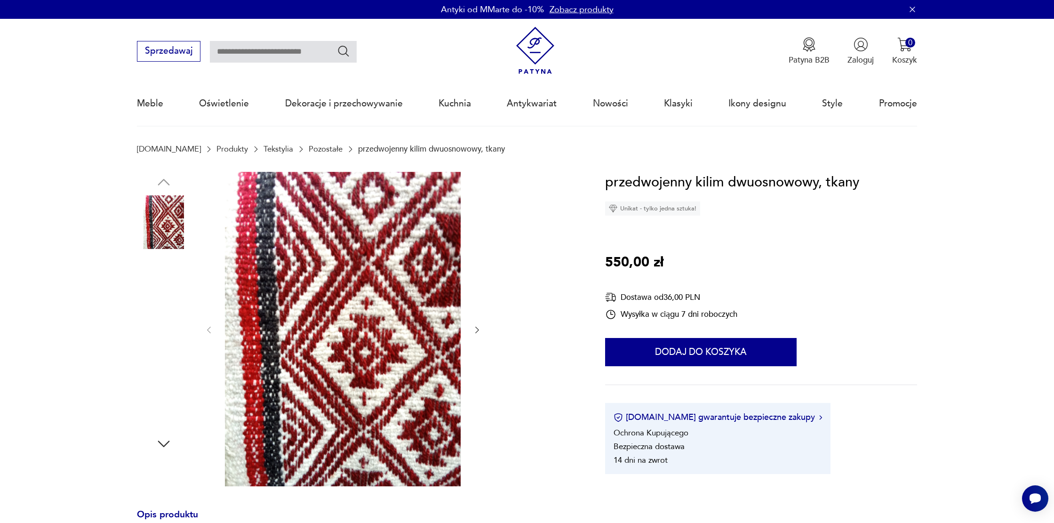
scroll to position [311, 0]
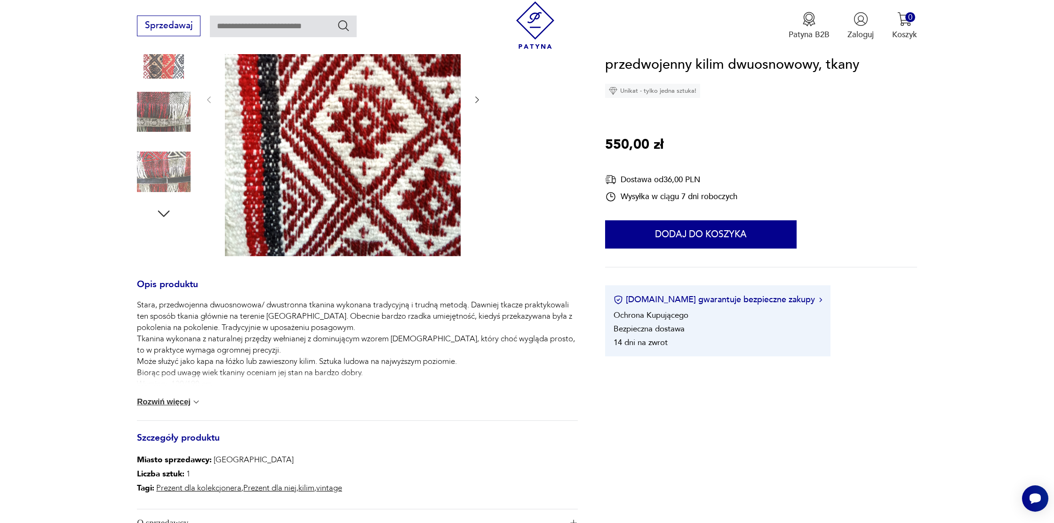
click at [159, 184] on img at bounding box center [164, 172] width 54 height 54
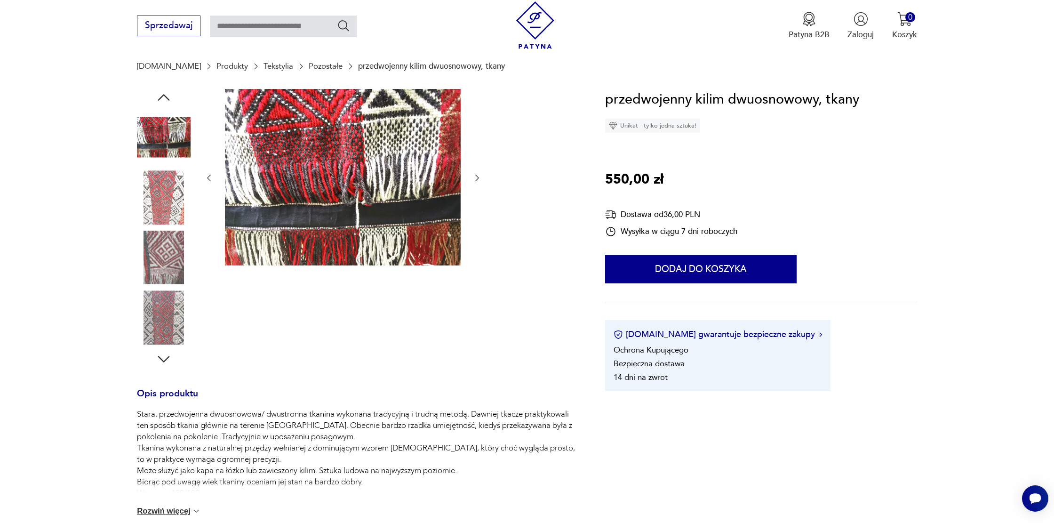
scroll to position [65, 0]
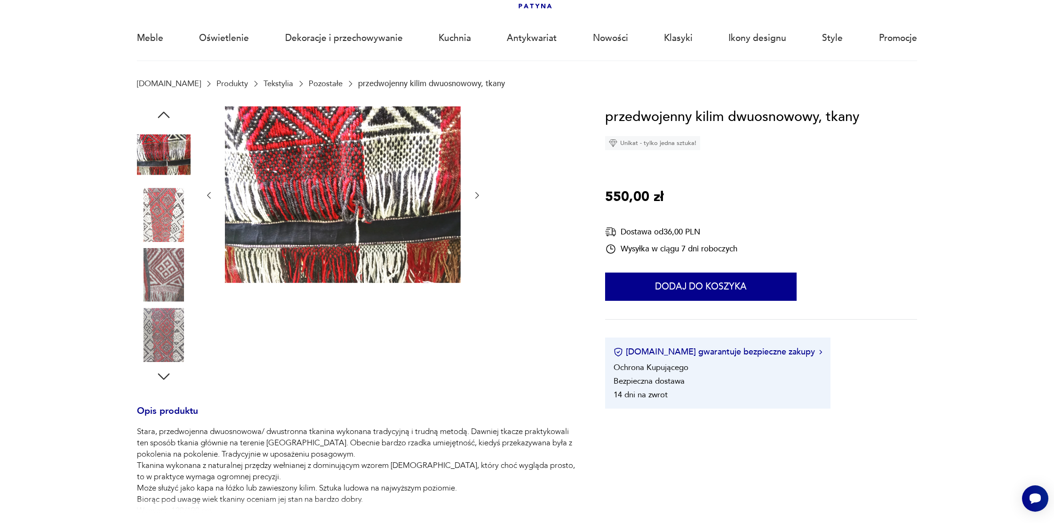
click at [475, 190] on button "button" at bounding box center [477, 195] width 9 height 11
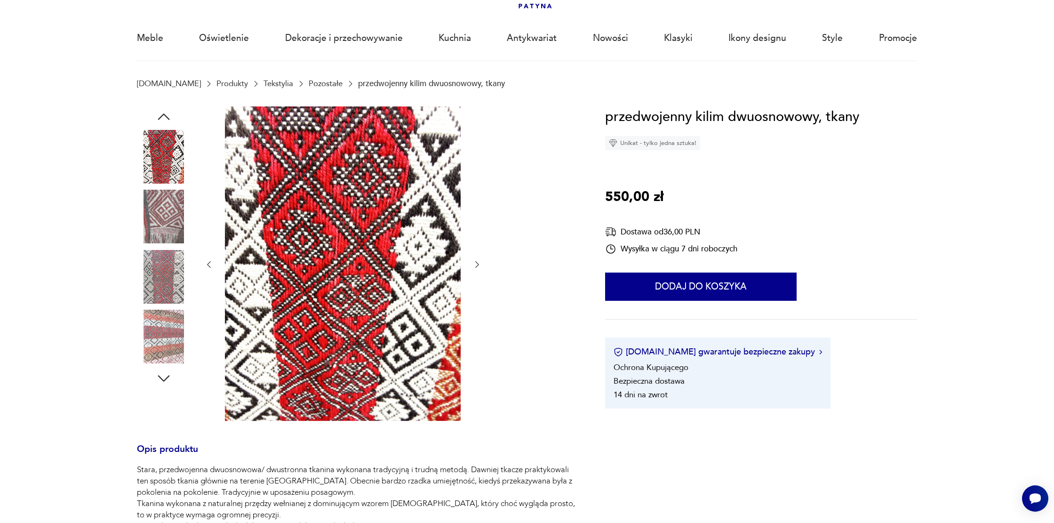
type input "*****"
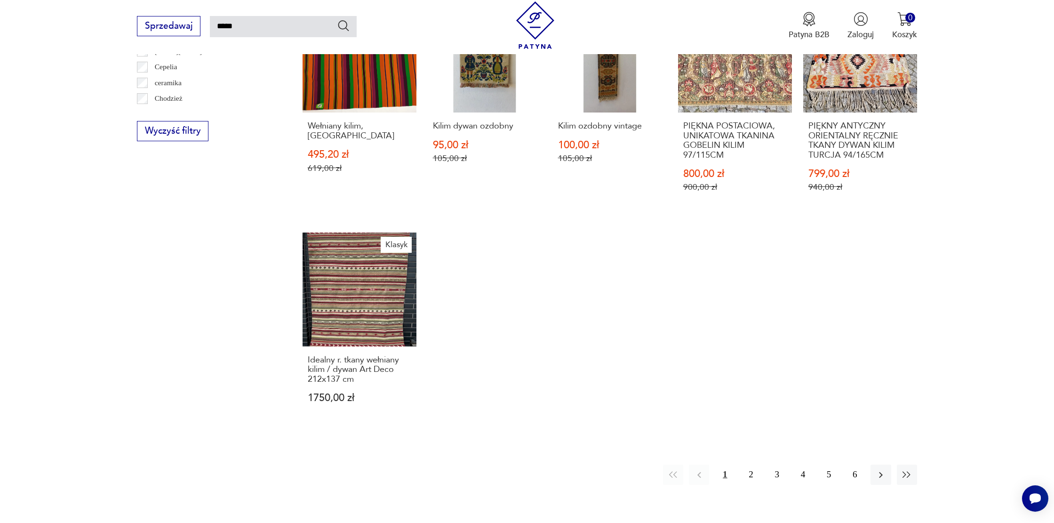
scroll to position [707, 0]
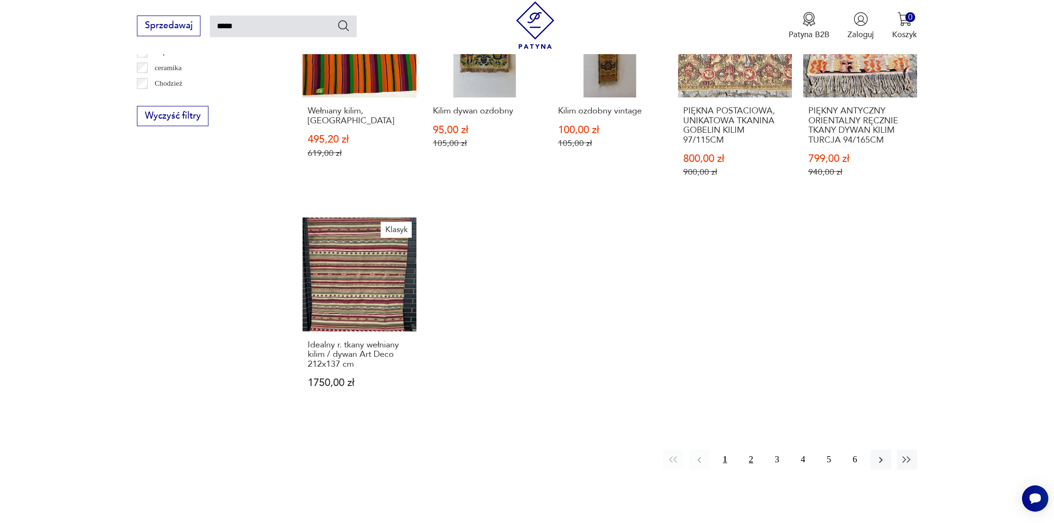
click at [747, 450] on button "2" at bounding box center [751, 460] width 20 height 20
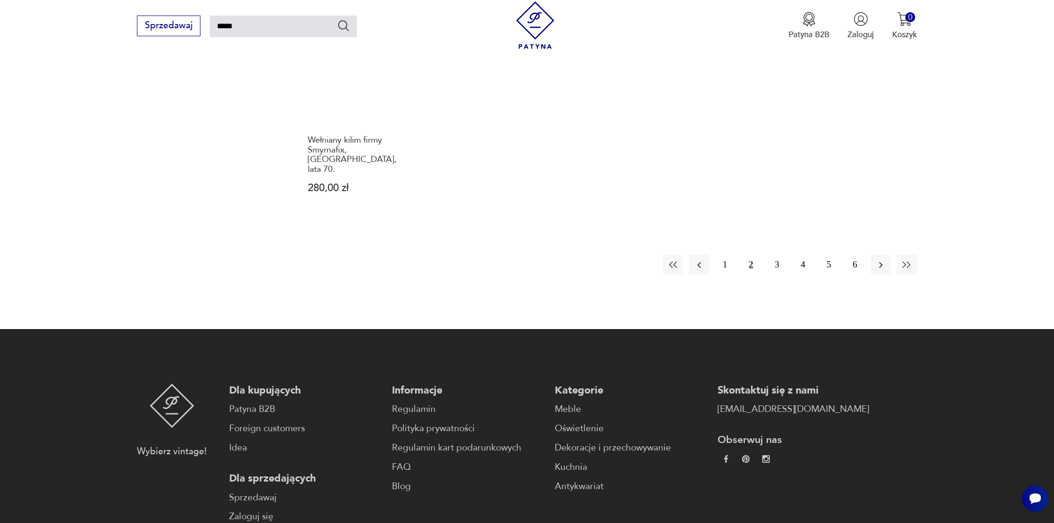
scroll to position [900, 0]
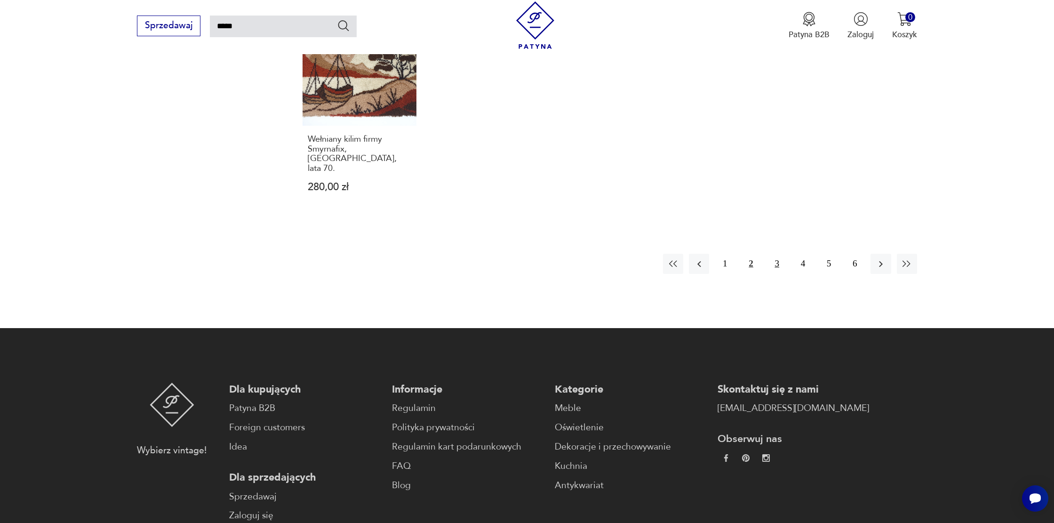
click at [779, 254] on button "3" at bounding box center [777, 264] width 20 height 20
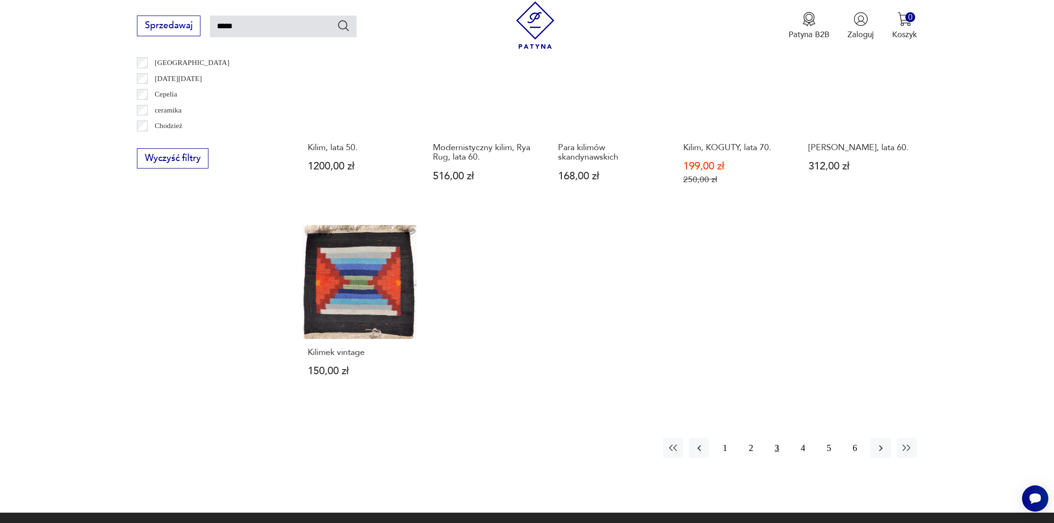
scroll to position [720, 0]
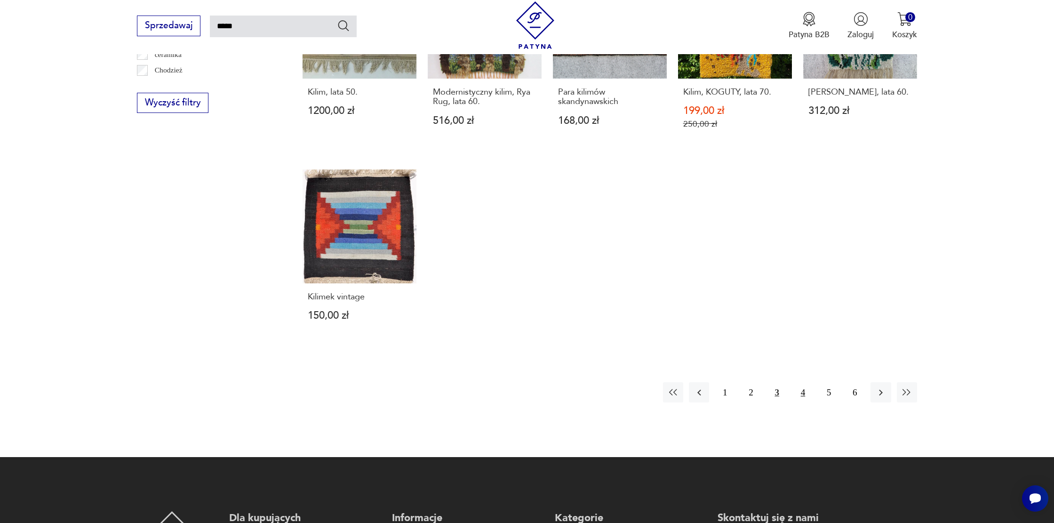
click at [803, 382] on button "4" at bounding box center [803, 392] width 20 height 20
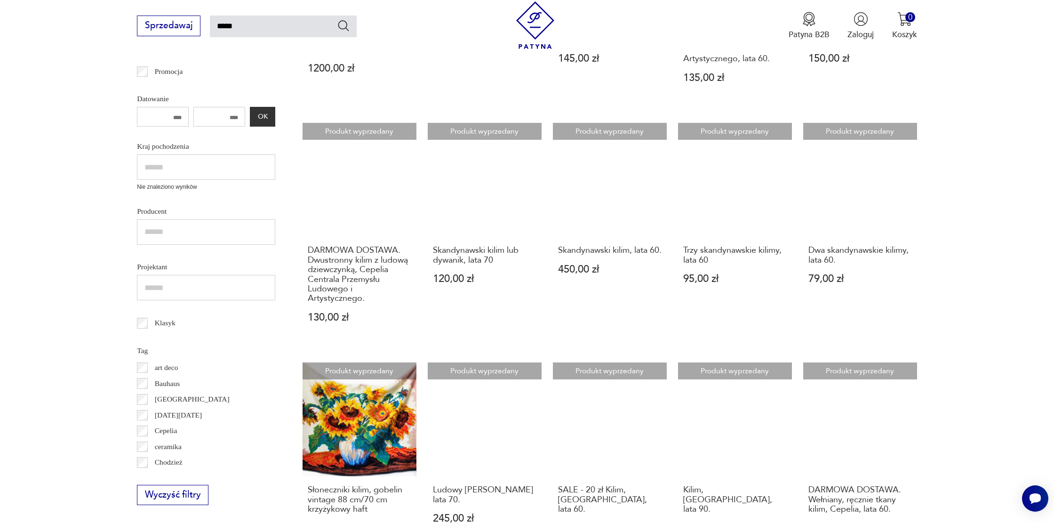
scroll to position [421, 0]
